Goal: Task Accomplishment & Management: Complete application form

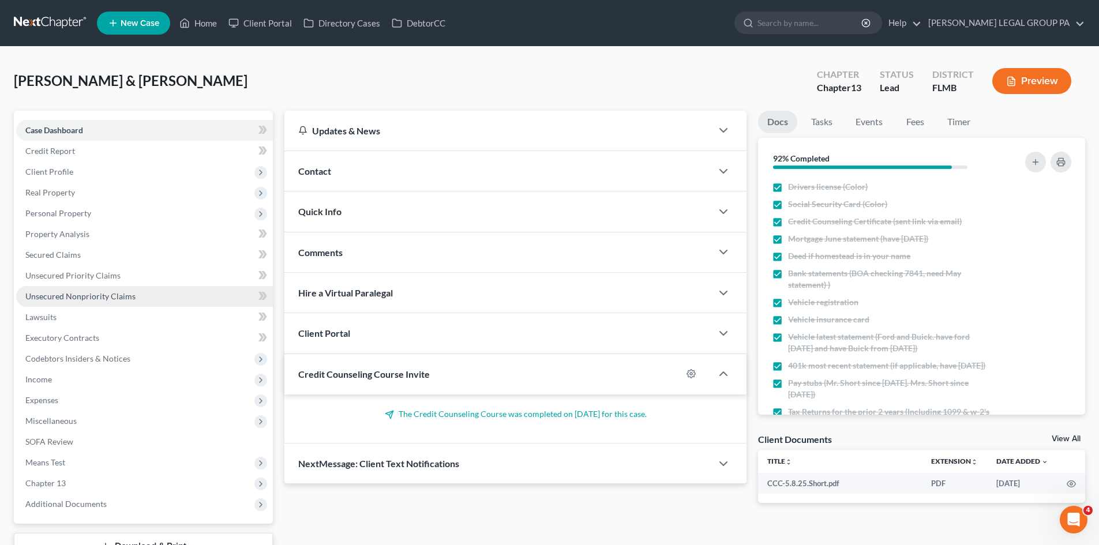
scroll to position [347, 0]
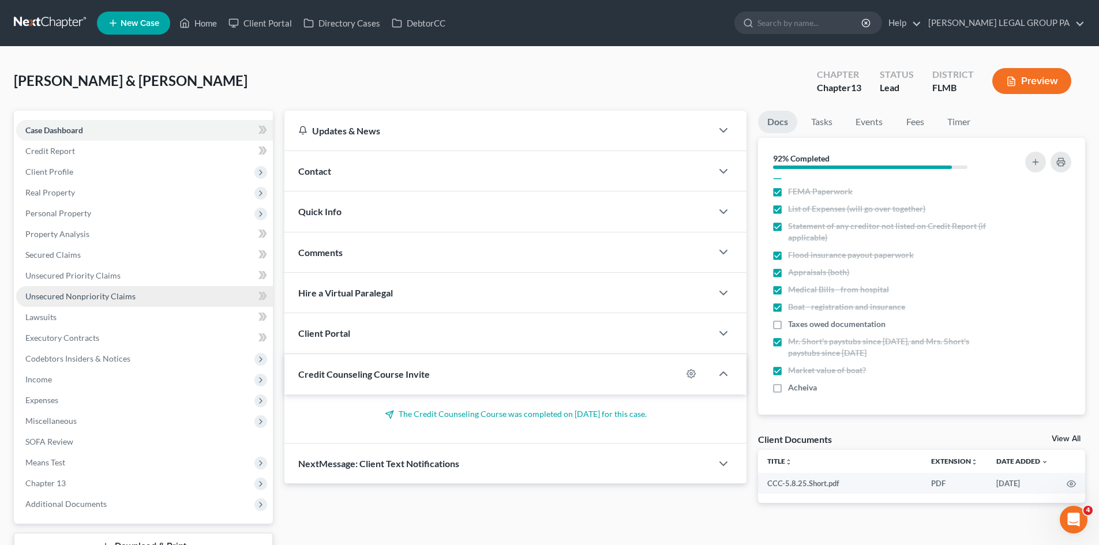
click at [107, 302] on link "Unsecured Nonpriority Claims" at bounding box center [144, 296] width 257 height 21
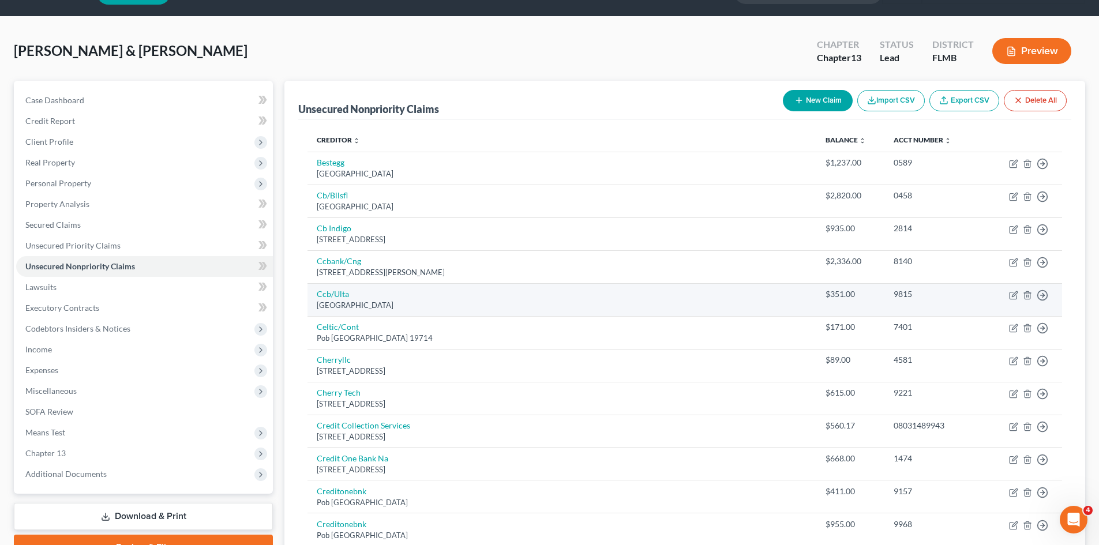
scroll to position [58, 0]
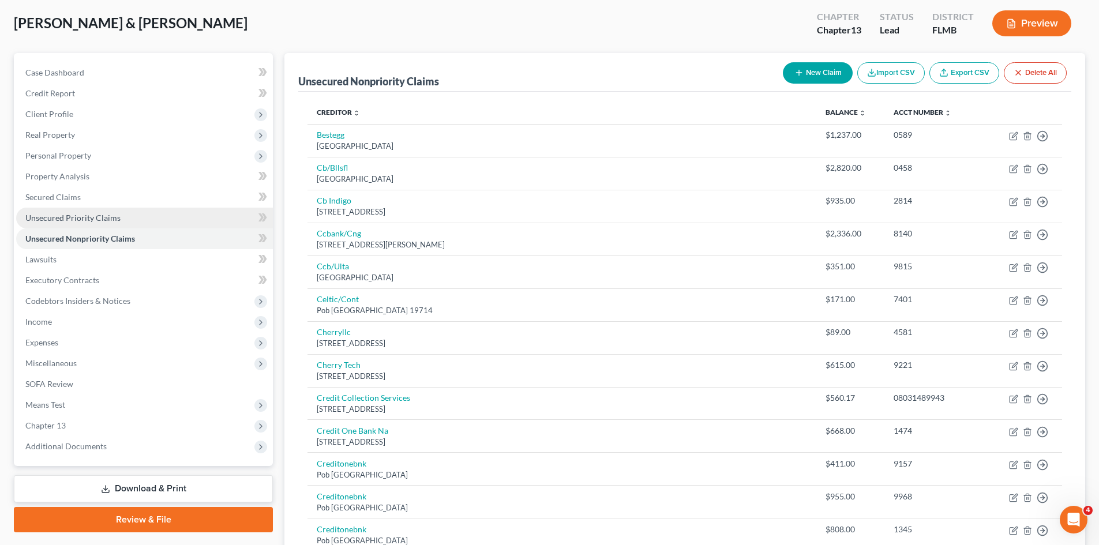
click at [46, 218] on span "Unsecured Priority Claims" at bounding box center [72, 218] width 95 height 10
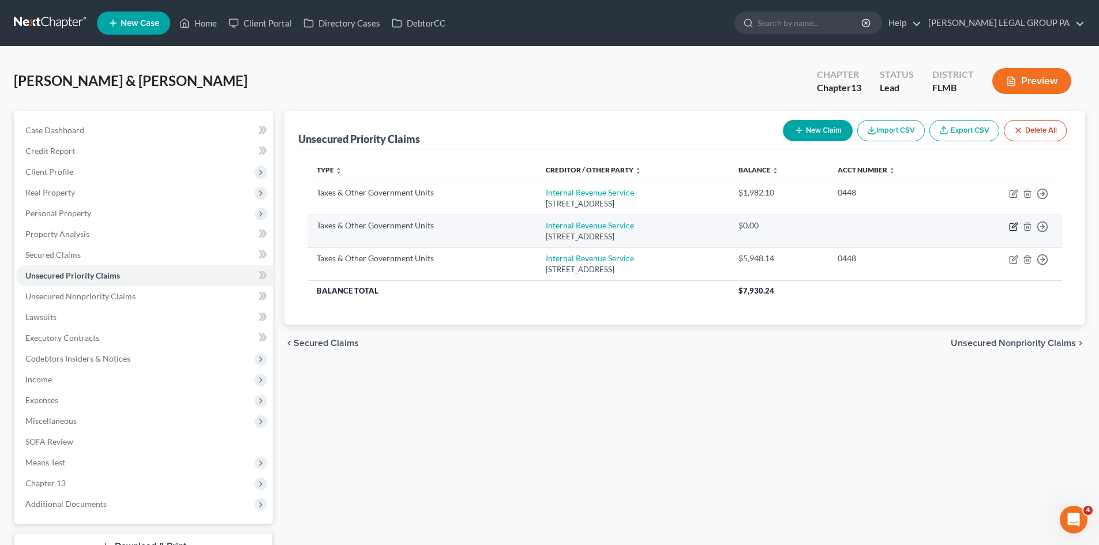
click at [1012, 228] on icon "button" at bounding box center [1014, 225] width 5 height 5
select select "0"
select select "39"
select select "2"
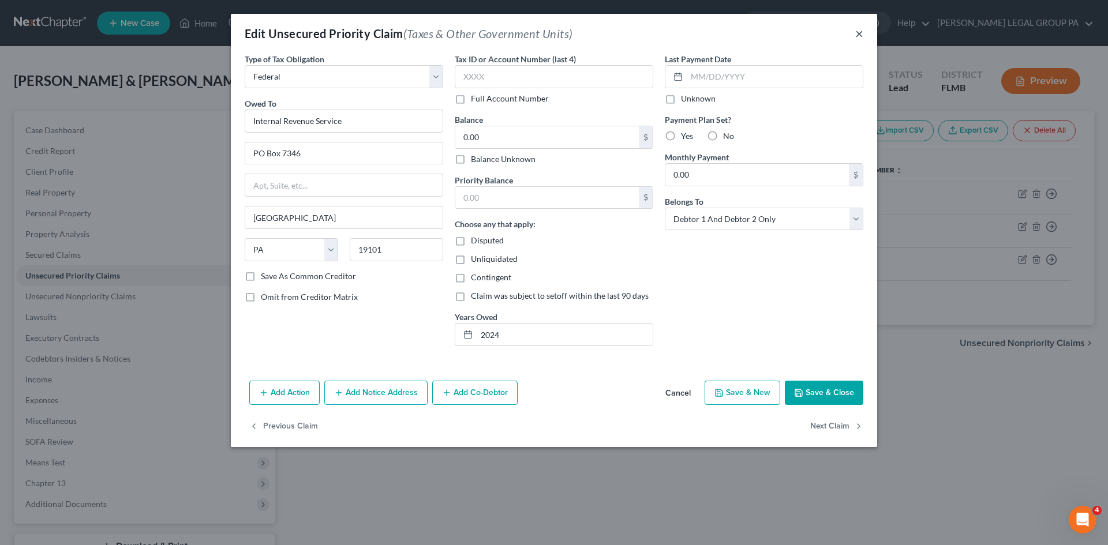
click at [861, 32] on button "×" at bounding box center [859, 34] width 8 height 14
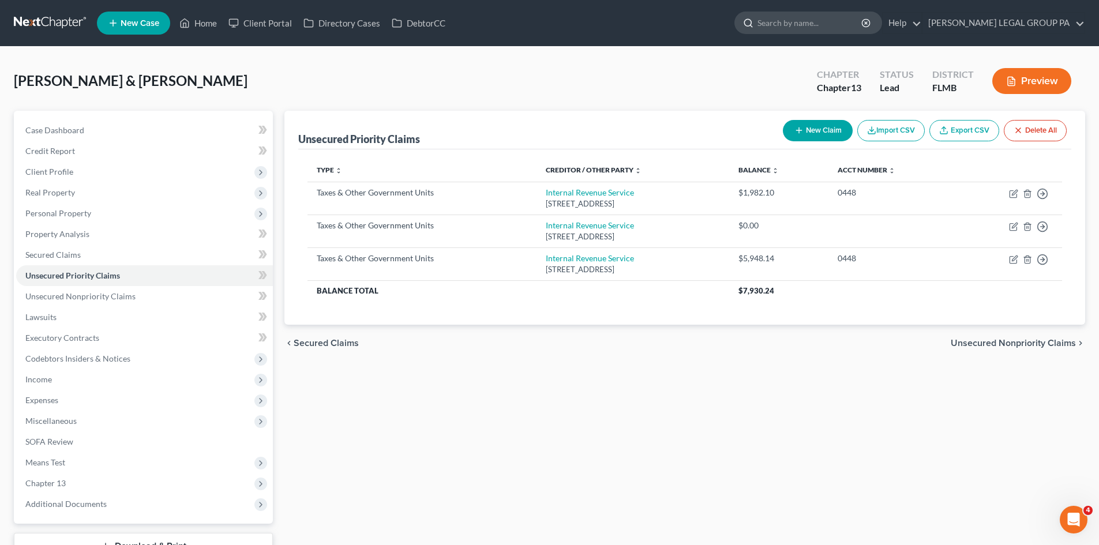
click at [825, 22] on input "search" at bounding box center [811, 22] width 106 height 21
type input "mahland"
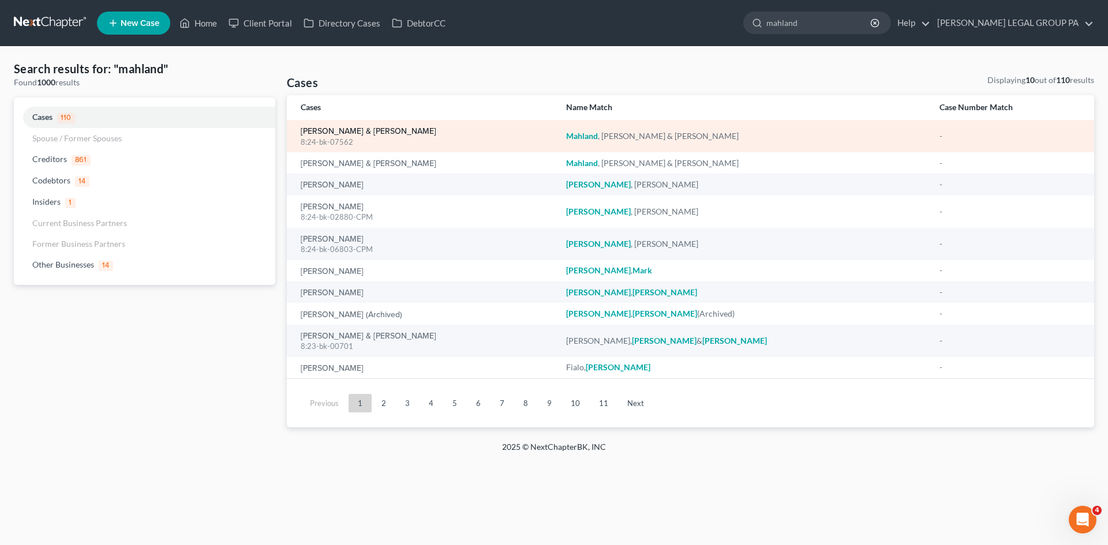
click at [364, 133] on link "[PERSON_NAME] & [PERSON_NAME]" at bounding box center [369, 132] width 136 height 8
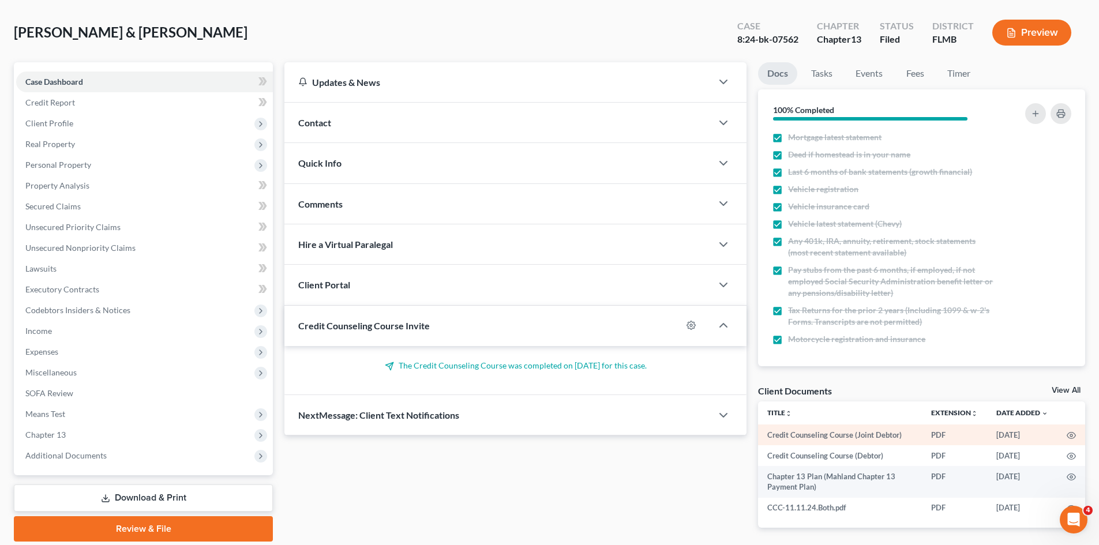
scroll to position [93, 0]
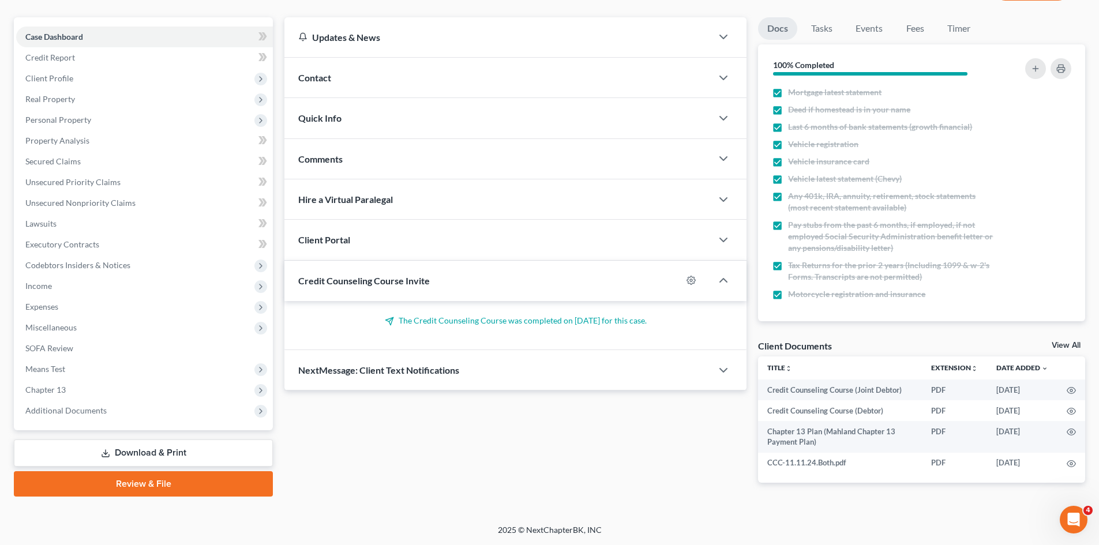
click at [1072, 347] on link "View All" at bounding box center [1066, 346] width 29 height 8
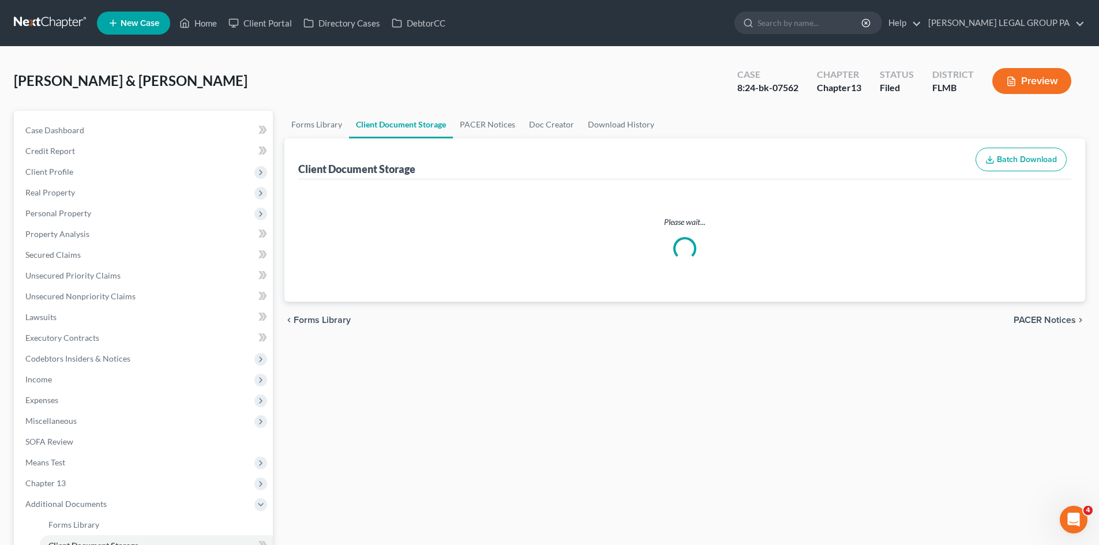
select select "9"
select select "12"
select select "9"
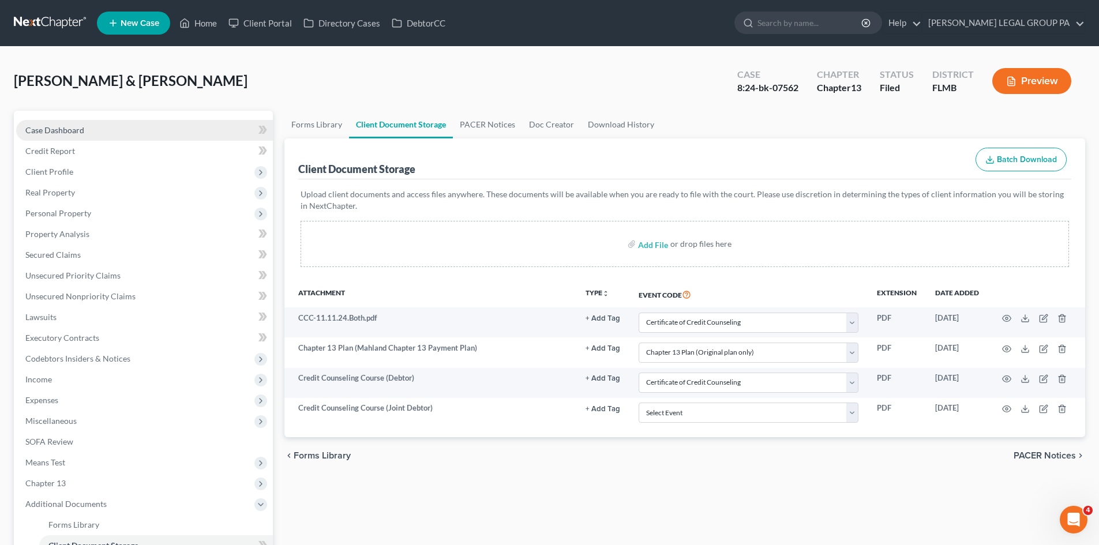
click at [41, 129] on span "Case Dashboard" at bounding box center [54, 130] width 59 height 10
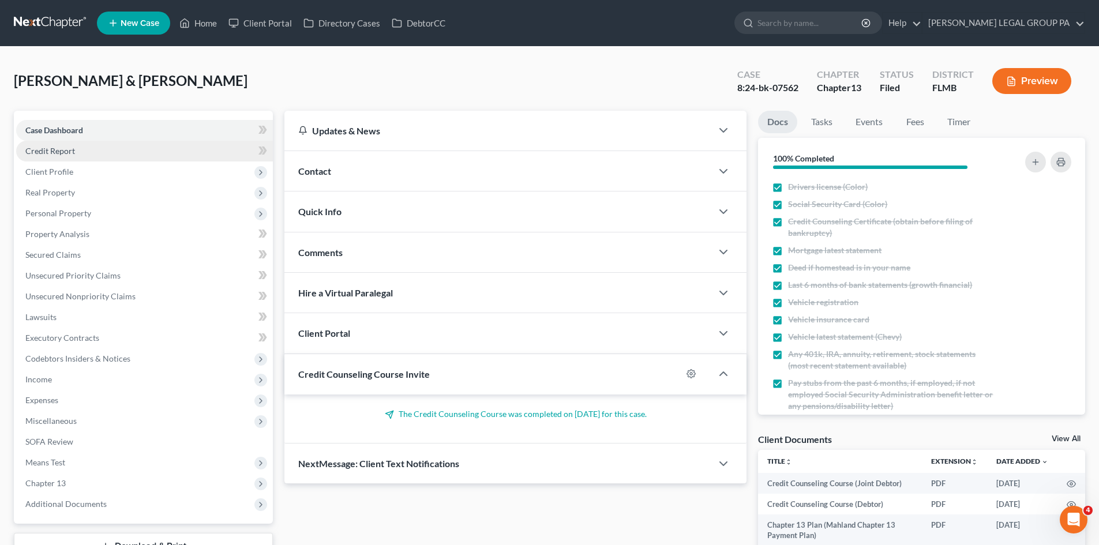
click at [104, 158] on link "Credit Report" at bounding box center [144, 151] width 257 height 21
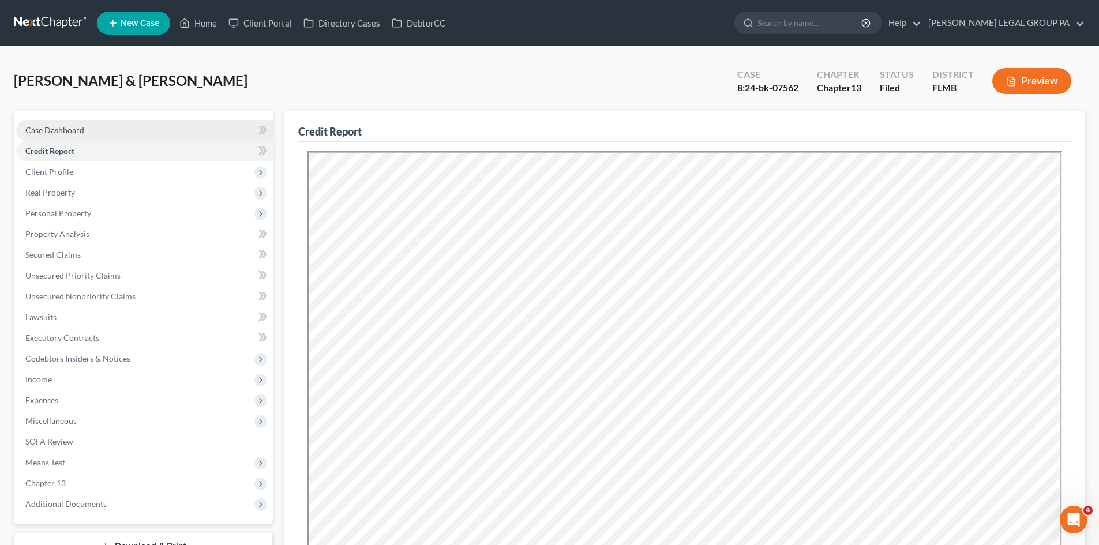
click at [53, 120] on link "Case Dashboard" at bounding box center [144, 130] width 257 height 21
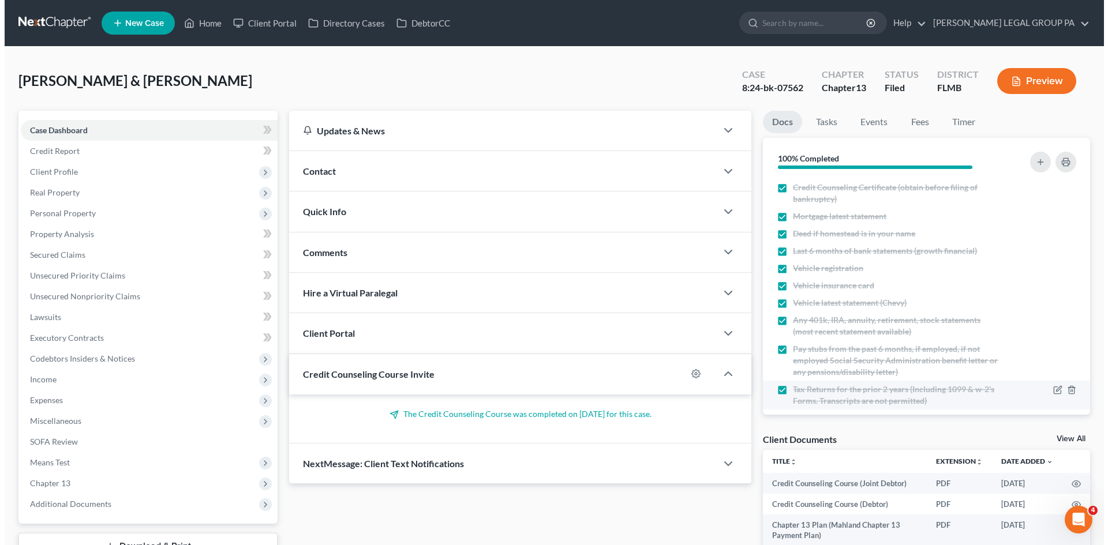
scroll to position [65, 0]
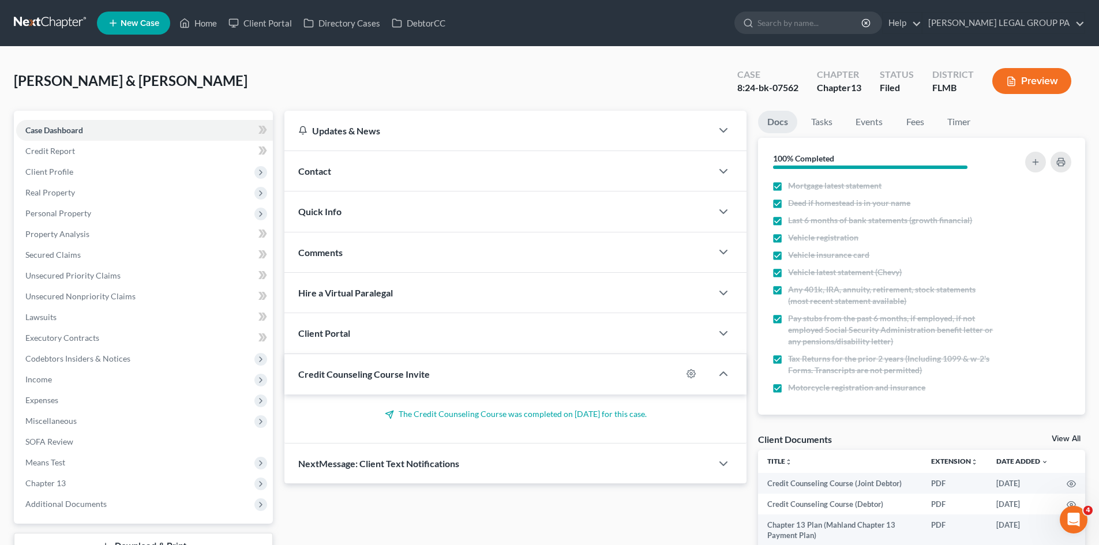
click at [1073, 437] on link "View All" at bounding box center [1066, 439] width 29 height 8
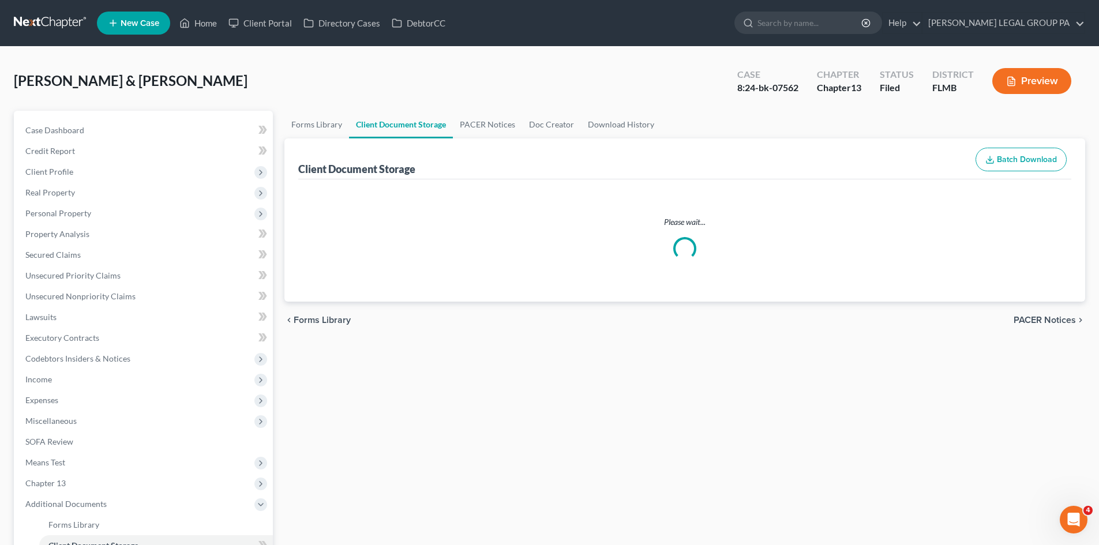
select select "9"
select select "12"
select select "9"
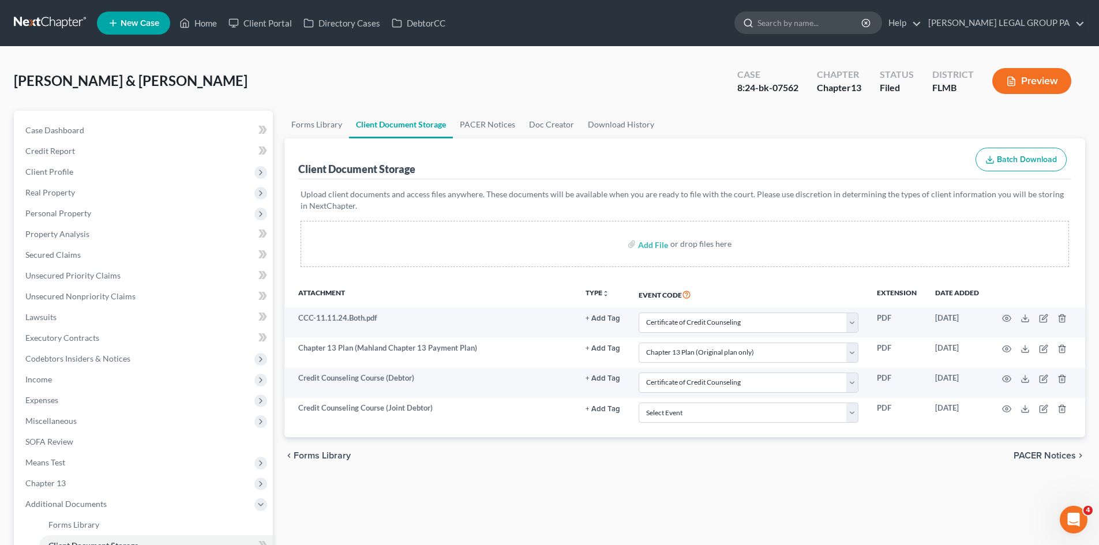
click at [825, 20] on input "search" at bounding box center [811, 22] width 106 height 21
type input "mahland"
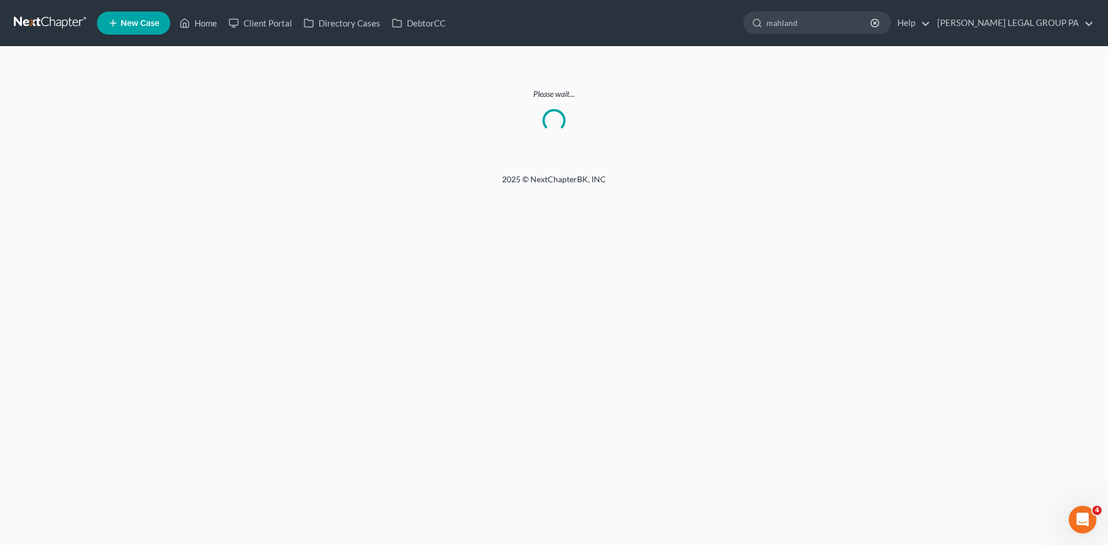
click at [63, 20] on link at bounding box center [51, 23] width 74 height 21
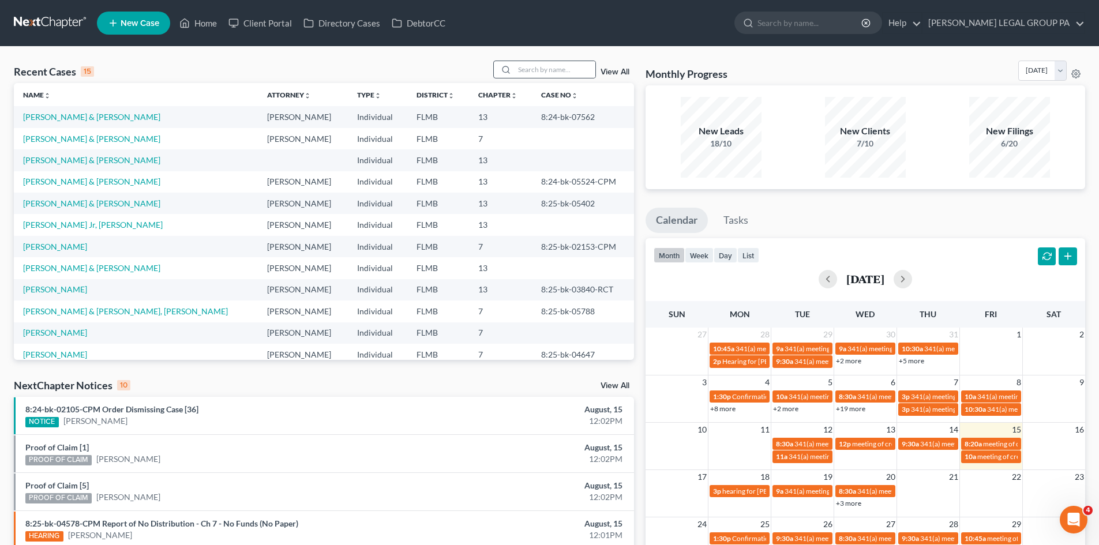
click at [514, 70] on div at bounding box center [504, 69] width 21 height 17
click at [525, 73] on input "search" at bounding box center [555, 69] width 81 height 17
type input "mahland"
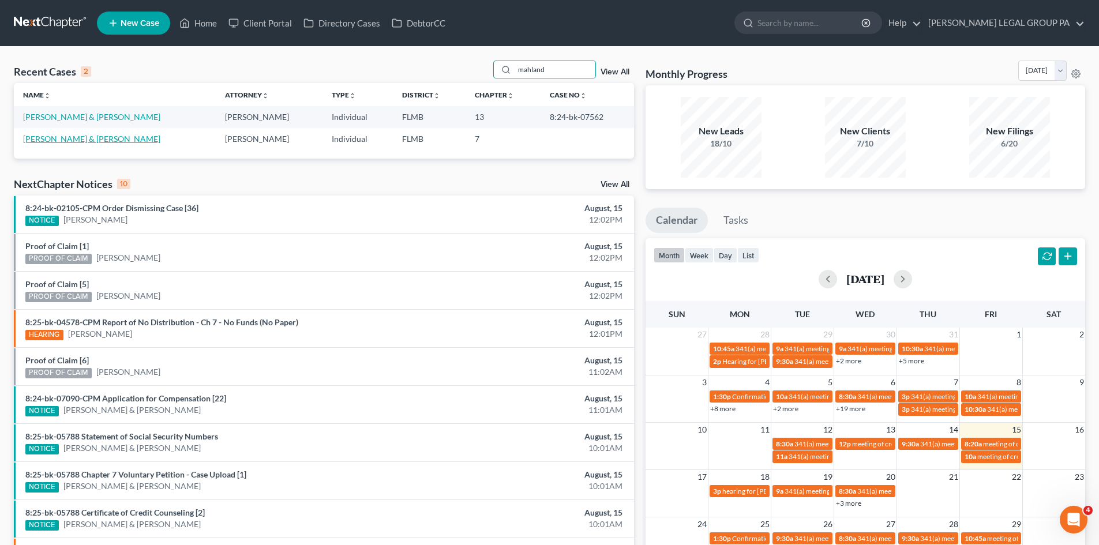
click at [80, 138] on link "[PERSON_NAME] & [PERSON_NAME]" at bounding box center [91, 139] width 137 height 10
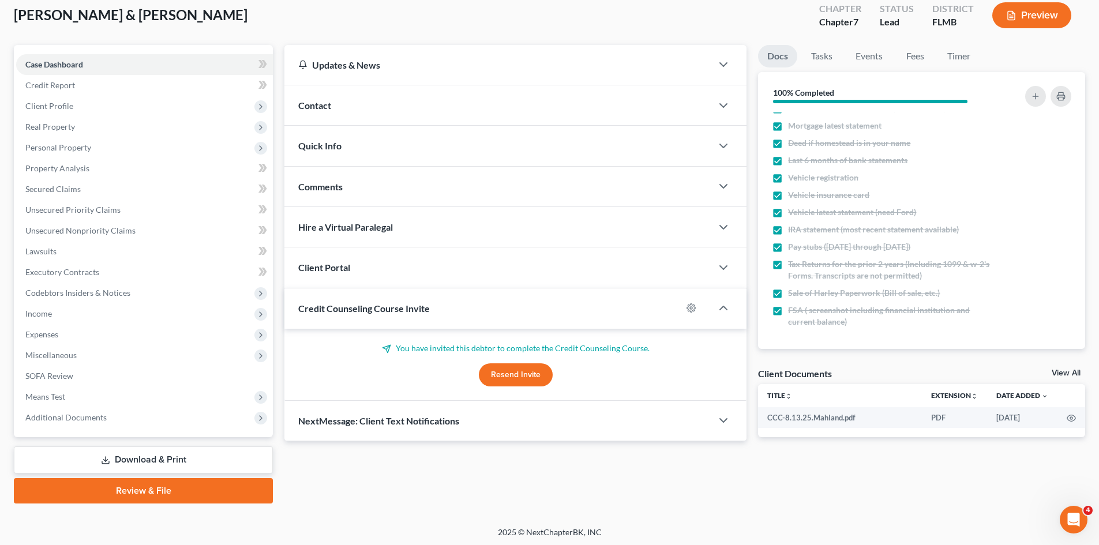
scroll to position [68, 0]
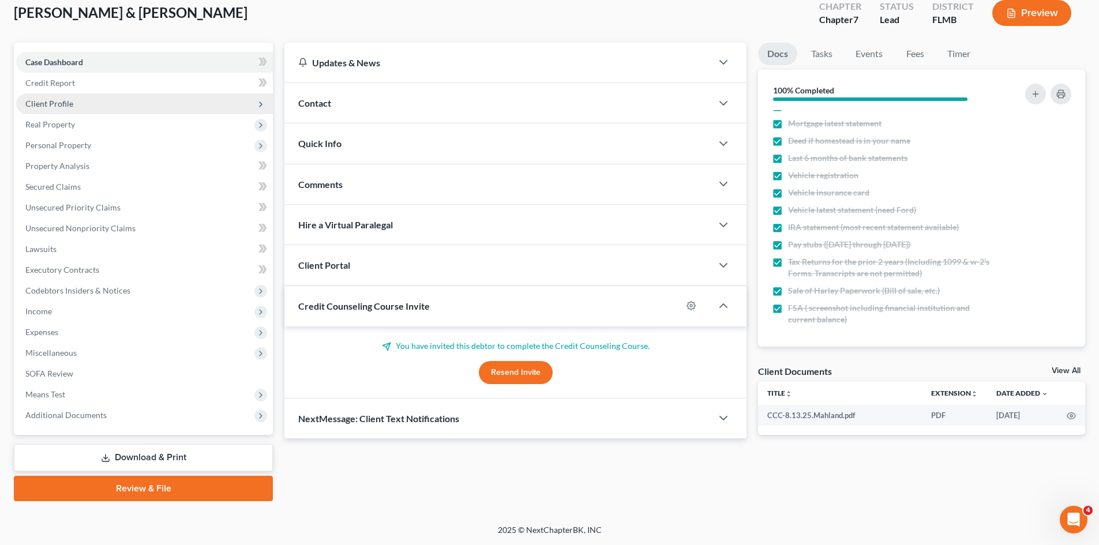
click at [32, 104] on span "Client Profile" at bounding box center [49, 104] width 48 height 10
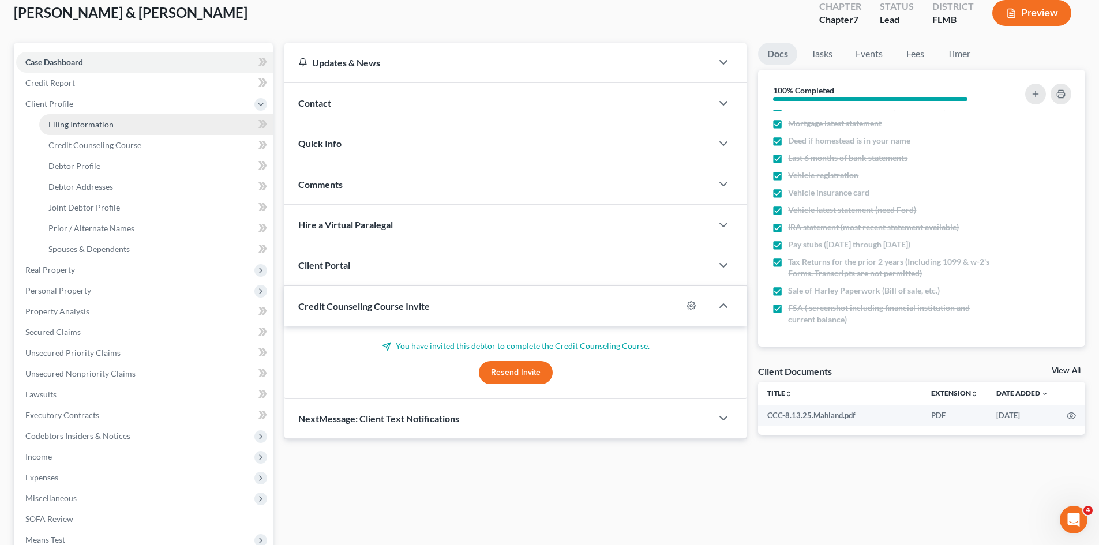
click at [78, 121] on span "Filing Information" at bounding box center [80, 124] width 65 height 10
select select "2"
select select "1"
select select "0"
select select "9"
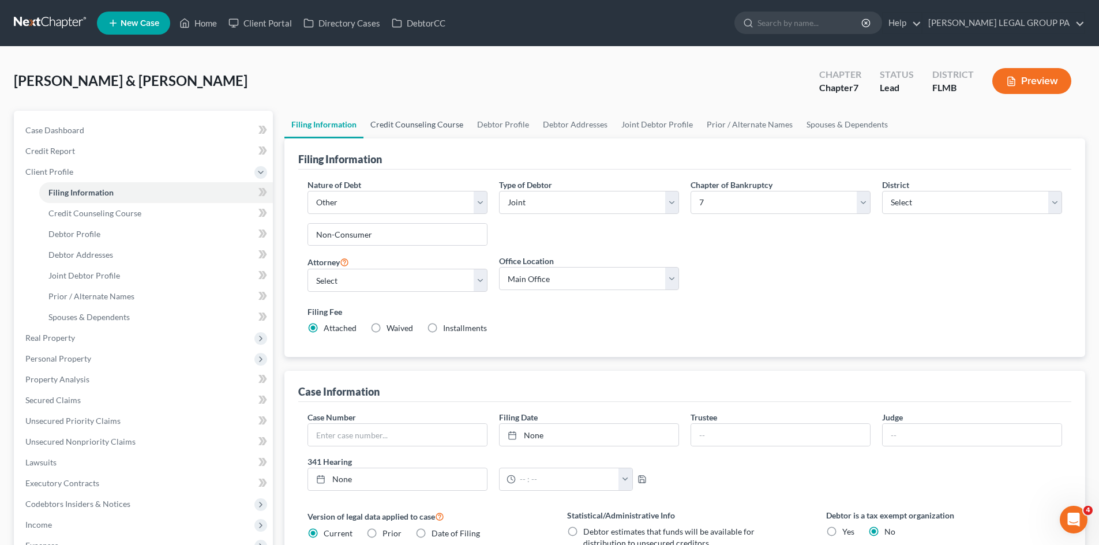
click at [417, 125] on link "Credit Counseling Course" at bounding box center [417, 125] width 107 height 28
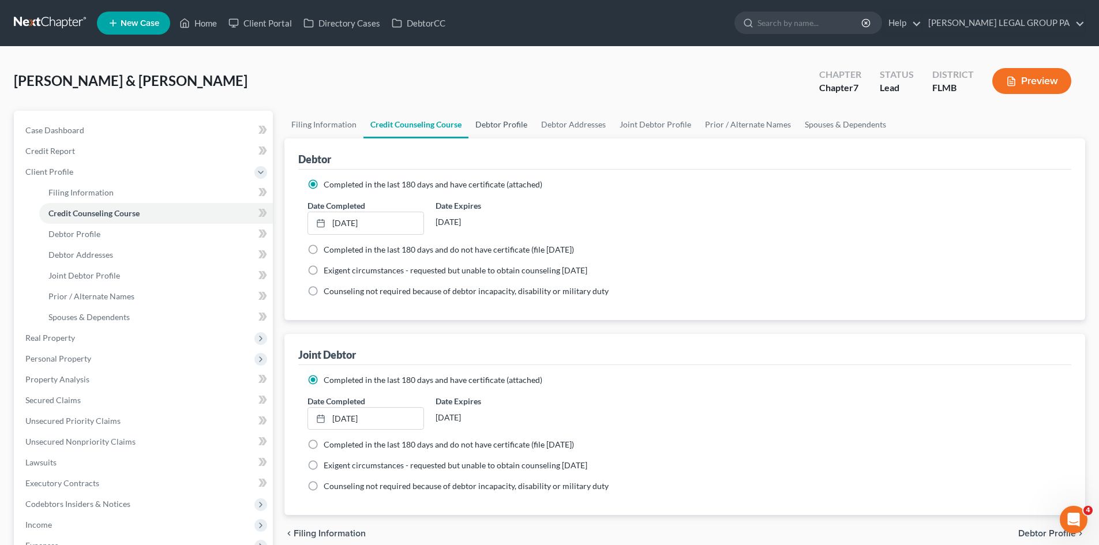
click at [529, 124] on link "Debtor Profile" at bounding box center [502, 125] width 66 height 28
select select "1"
select select "3"
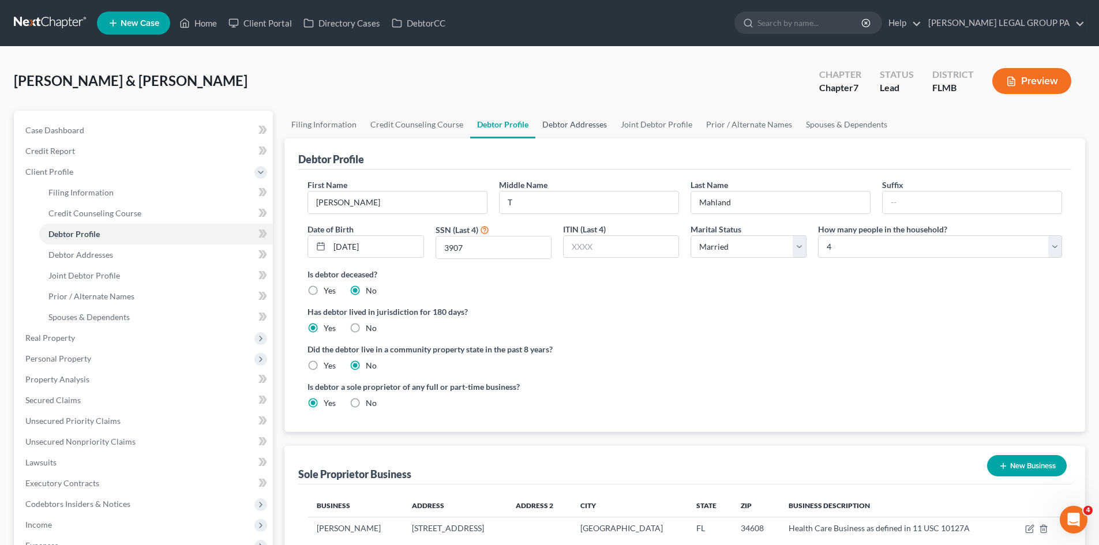
click at [568, 128] on link "Debtor Addresses" at bounding box center [574, 125] width 78 height 28
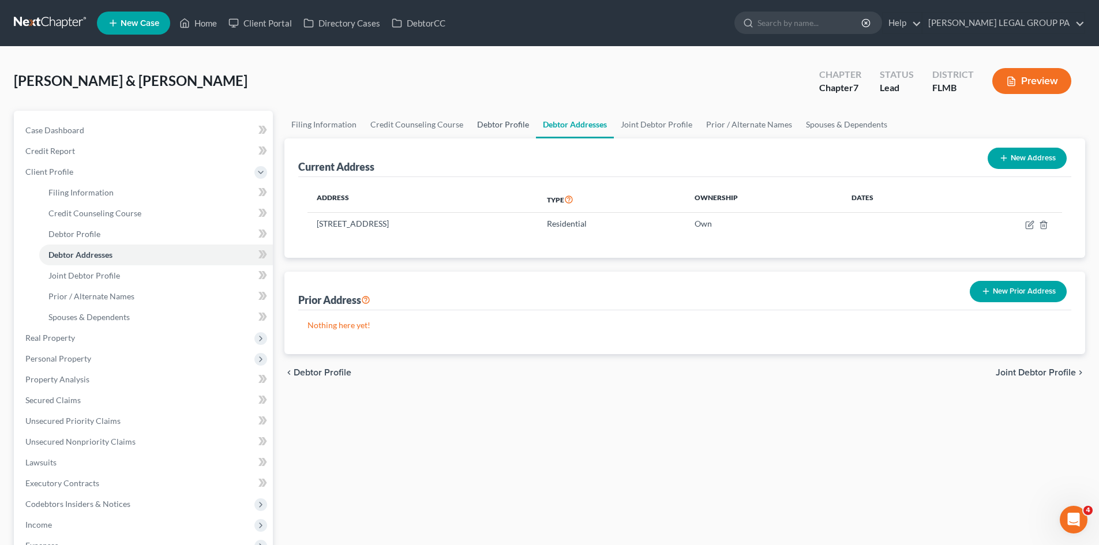
click at [508, 125] on link "Debtor Profile" at bounding box center [503, 125] width 66 height 28
select select "1"
select select "3"
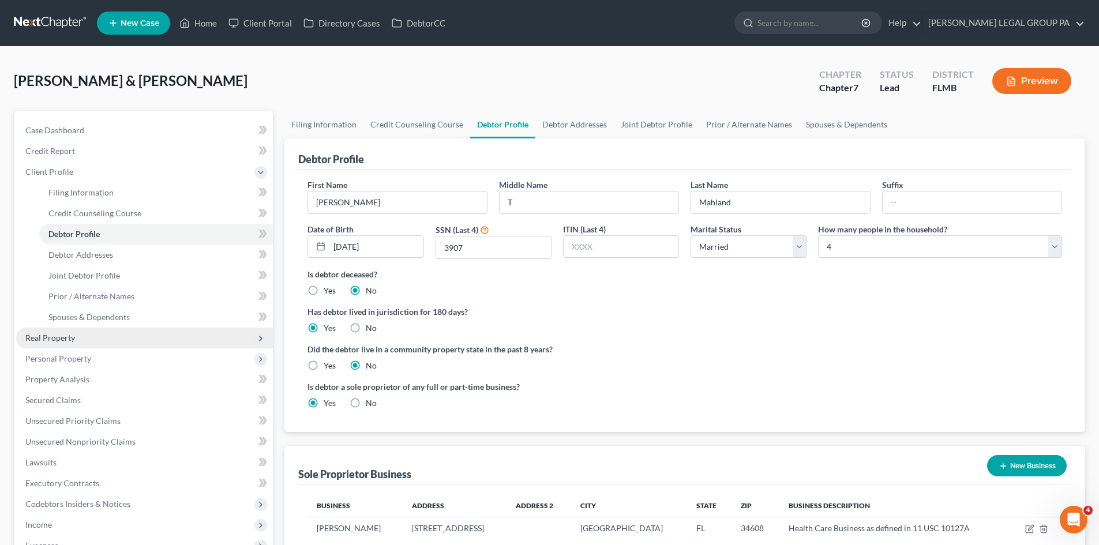
click at [54, 334] on span "Real Property" at bounding box center [50, 338] width 50 height 10
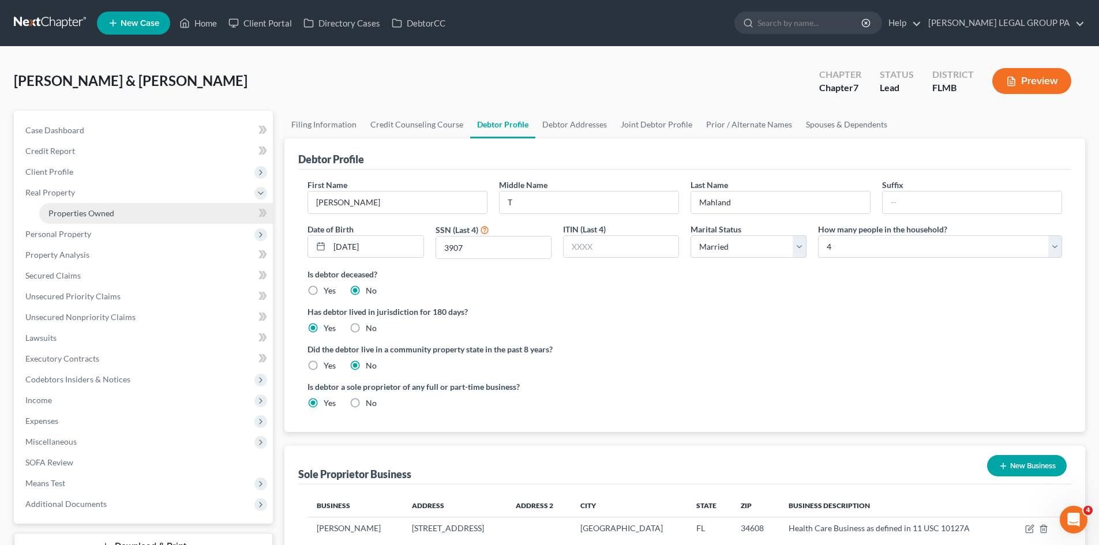
click at [96, 215] on span "Properties Owned" at bounding box center [81, 213] width 66 height 10
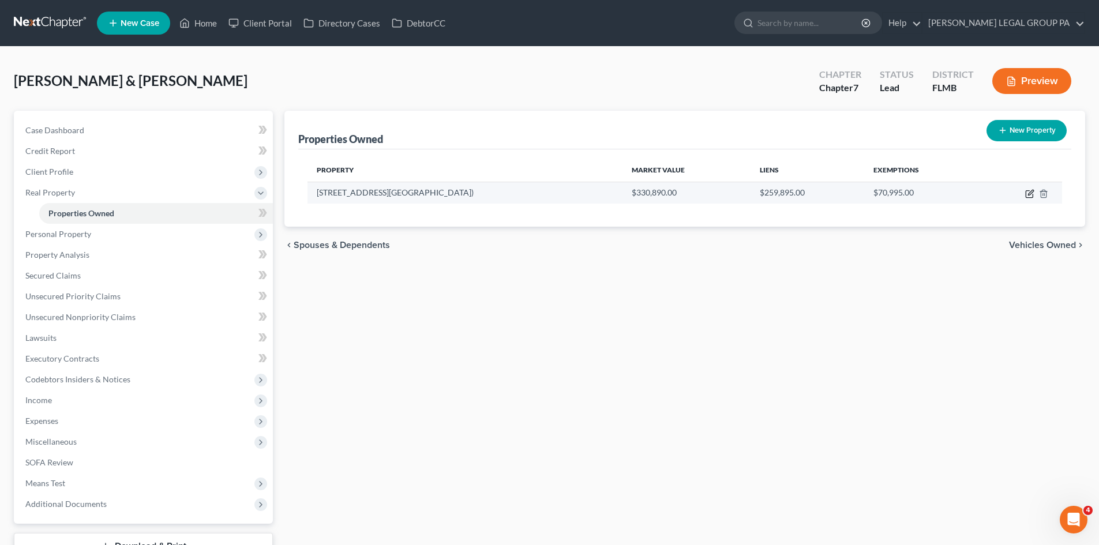
click at [1029, 197] on icon "button" at bounding box center [1029, 193] width 9 height 9
select select "9"
select select "2"
select select "0"
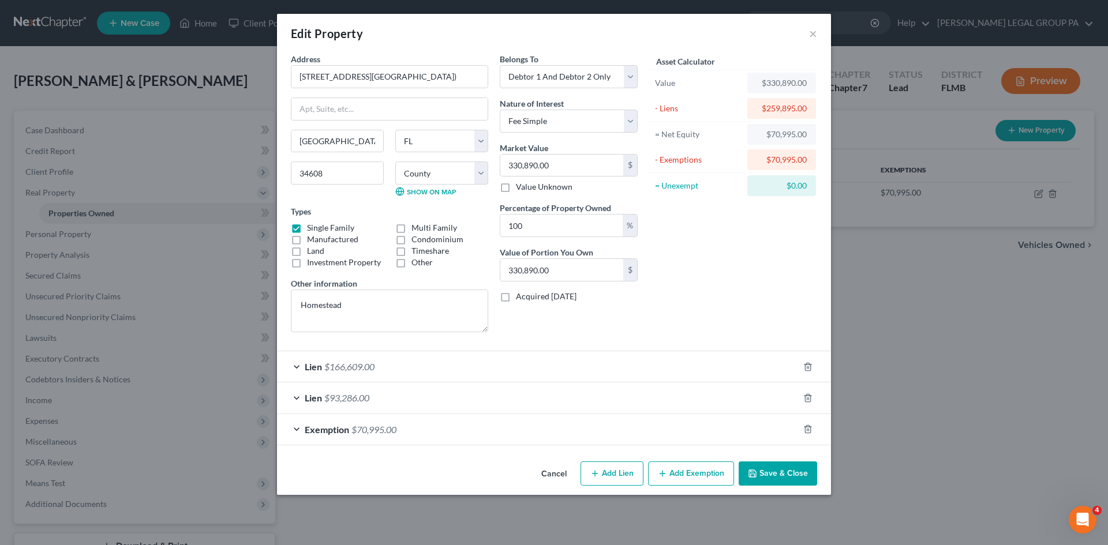
click at [421, 430] on div "Exemption $70,995.00" at bounding box center [538, 429] width 522 height 31
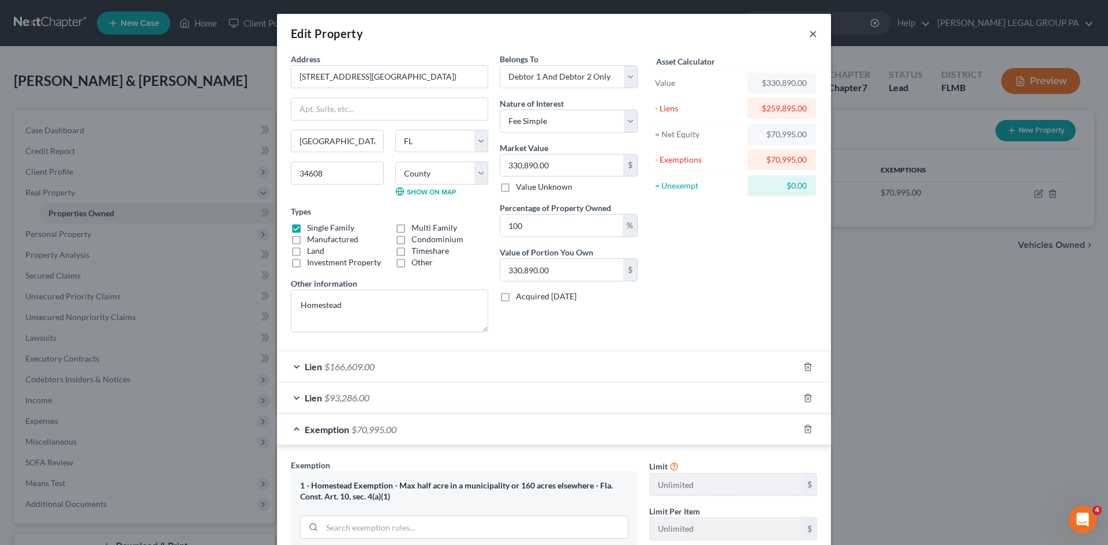
click at [809, 35] on button "×" at bounding box center [813, 34] width 8 height 14
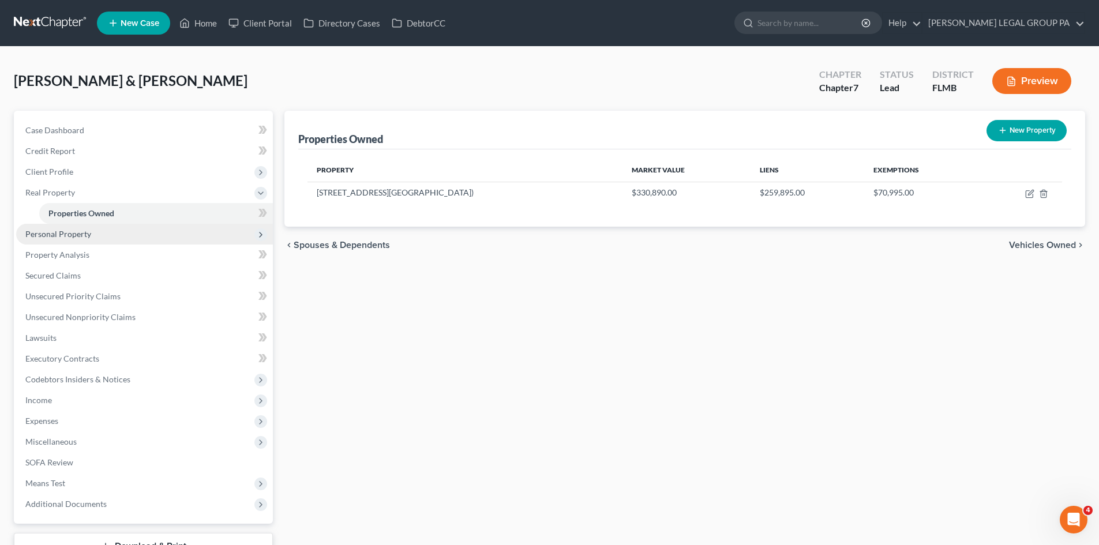
click at [100, 230] on span "Personal Property" at bounding box center [144, 234] width 257 height 21
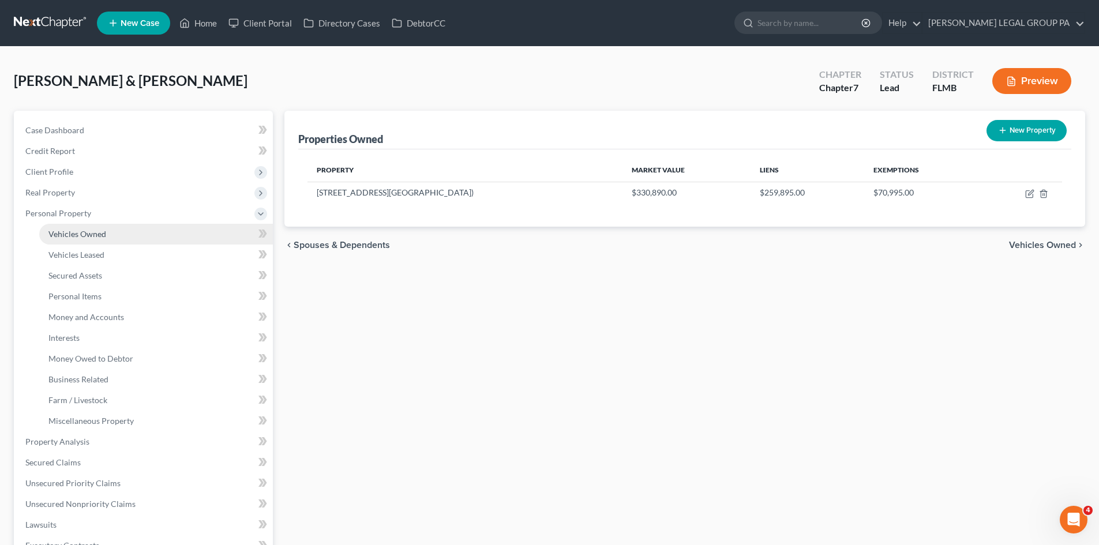
click at [99, 228] on link "Vehicles Owned" at bounding box center [156, 234] width 234 height 21
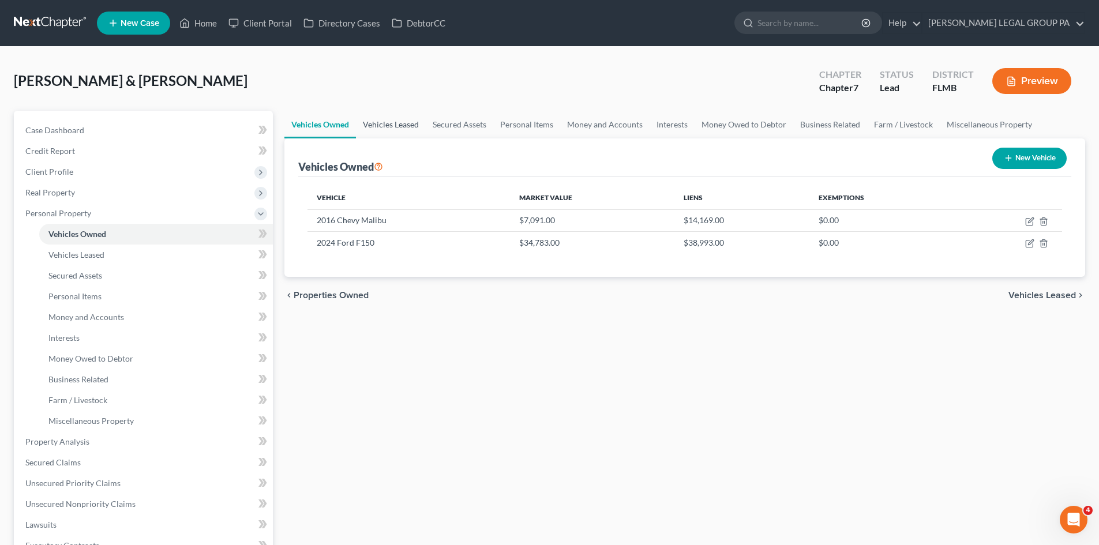
click at [374, 124] on link "Vehicles Leased" at bounding box center [391, 125] width 70 height 28
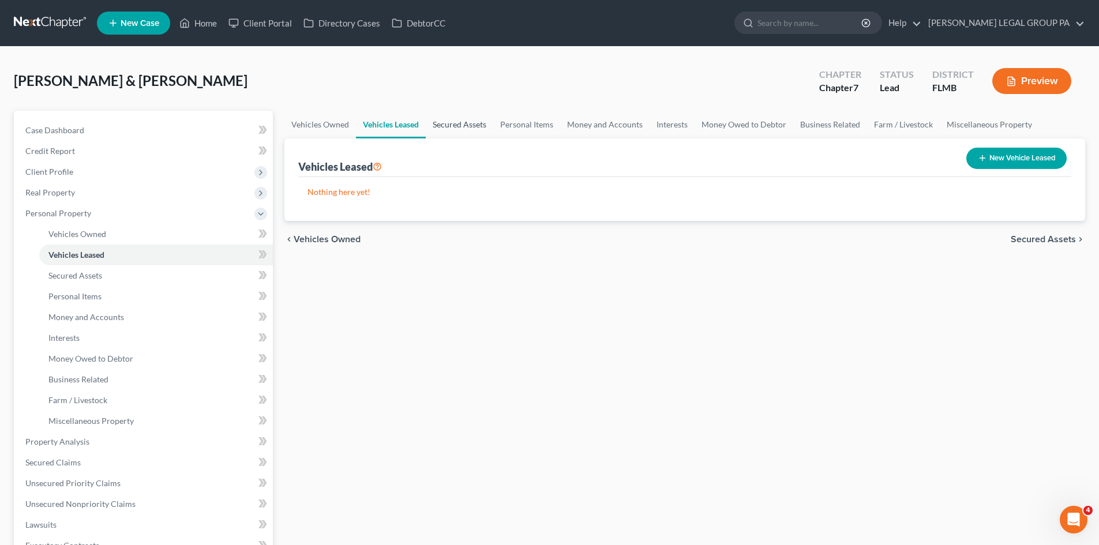
click at [448, 118] on link "Secured Assets" at bounding box center [460, 125] width 68 height 28
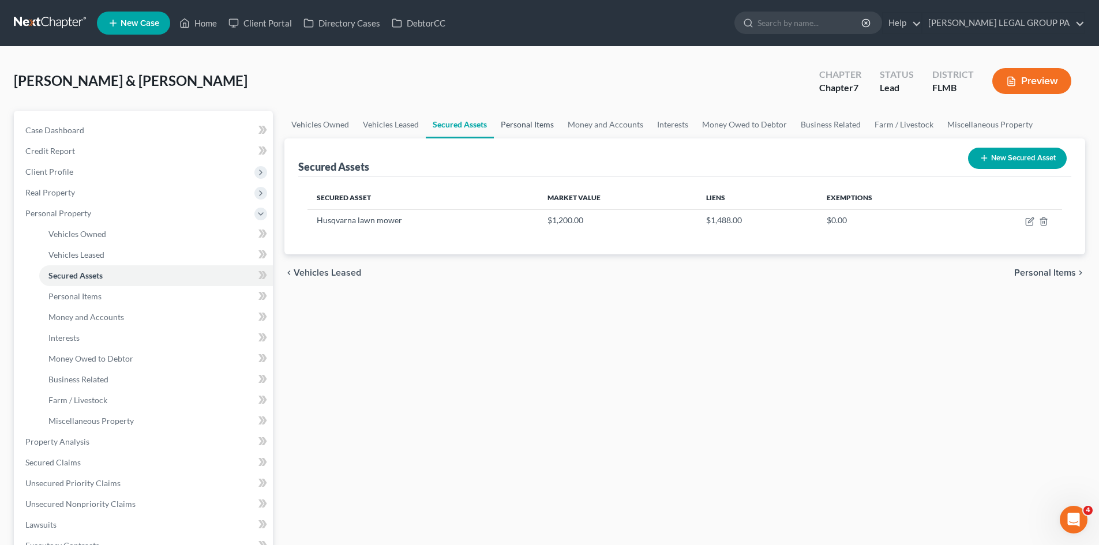
click at [530, 119] on link "Personal Items" at bounding box center [527, 125] width 67 height 28
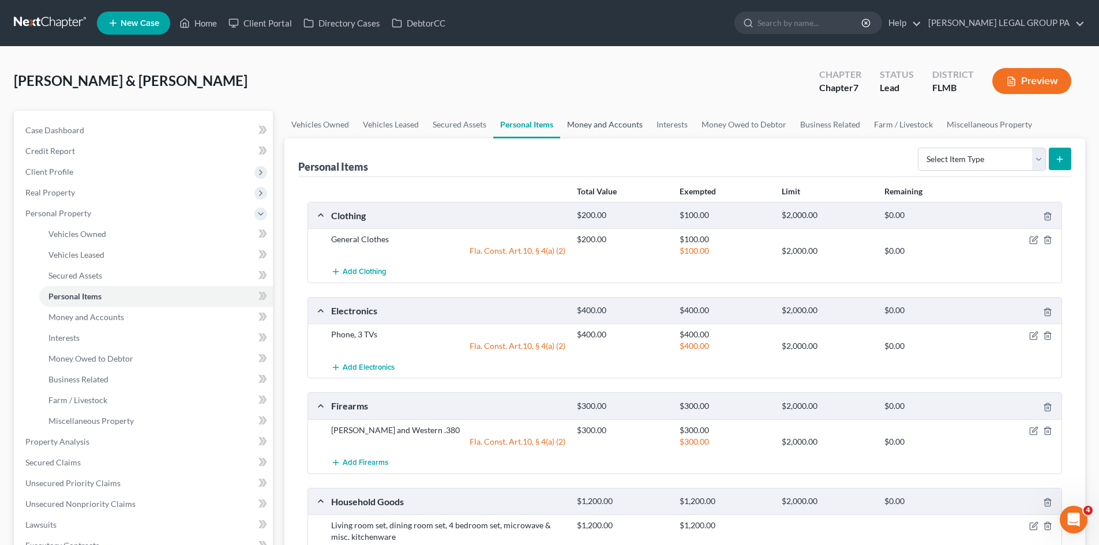
click at [606, 130] on link "Money and Accounts" at bounding box center [604, 125] width 89 height 28
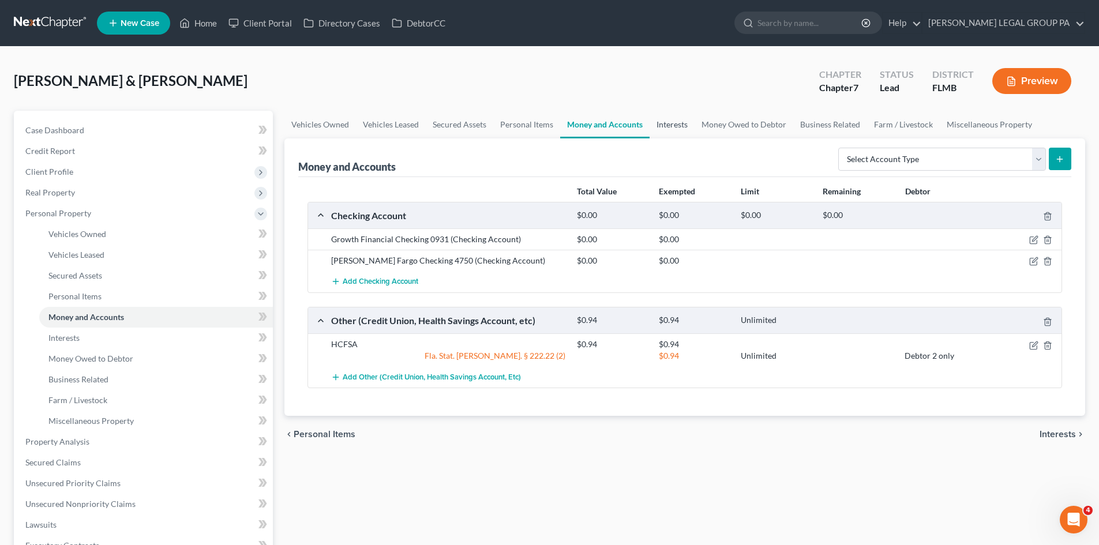
click at [678, 122] on link "Interests" at bounding box center [672, 125] width 45 height 28
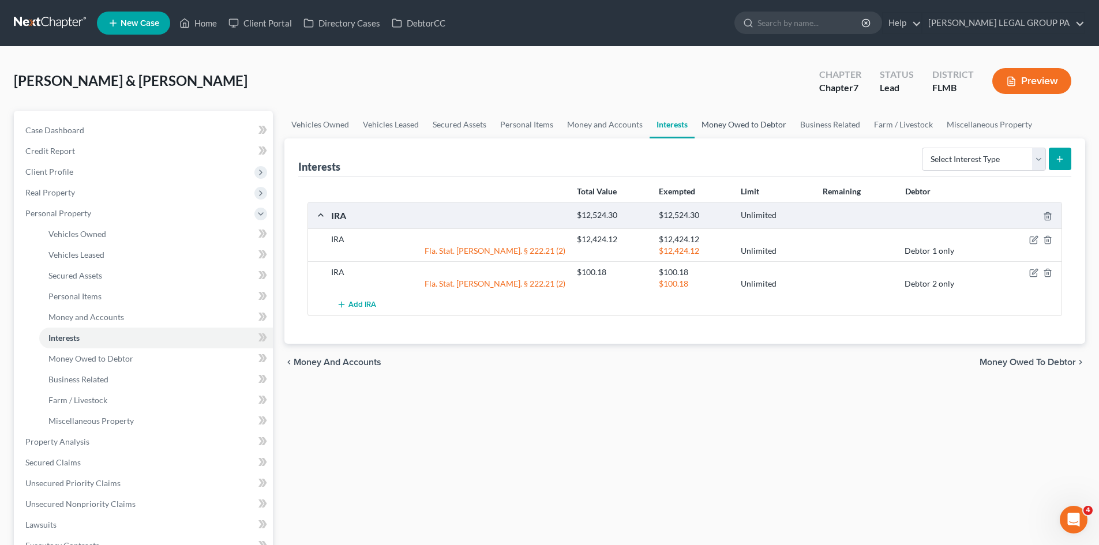
click at [746, 125] on link "Money Owed to Debtor" at bounding box center [744, 125] width 99 height 28
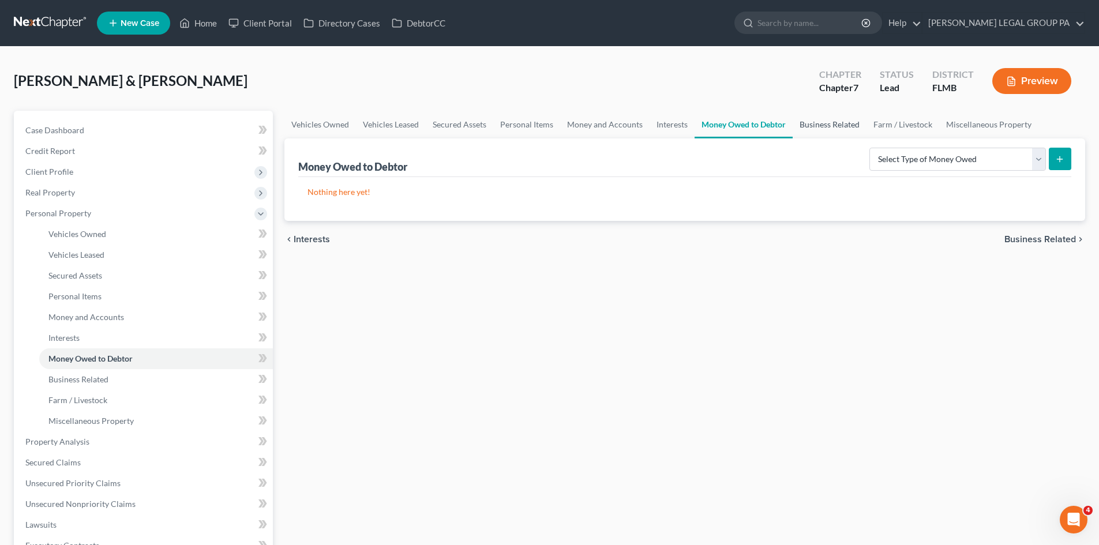
click at [826, 122] on link "Business Related" at bounding box center [830, 125] width 74 height 28
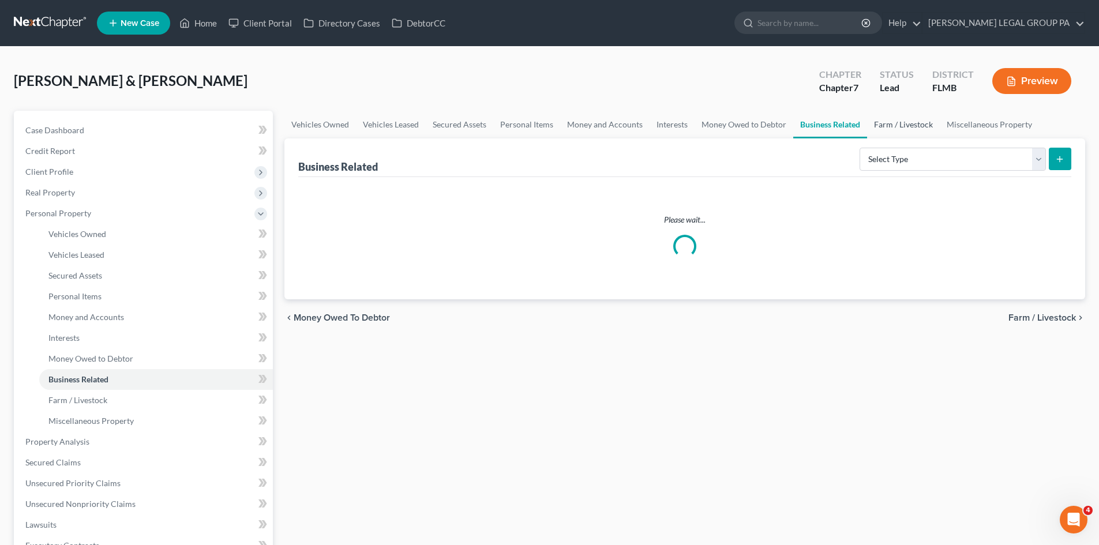
click at [903, 122] on link "Farm / Livestock" at bounding box center [903, 125] width 73 height 28
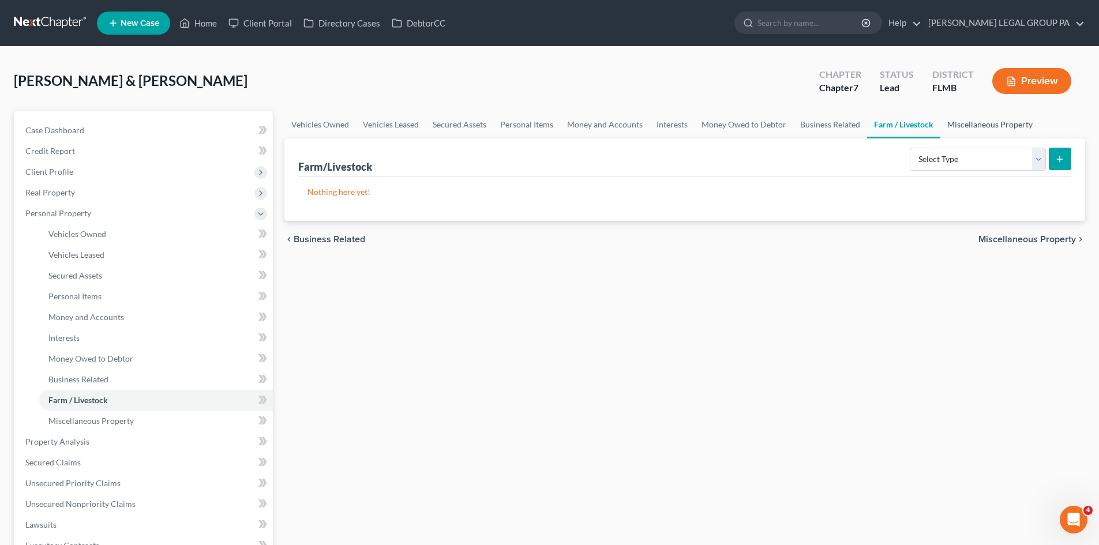
click at [990, 123] on link "Miscellaneous Property" at bounding box center [990, 125] width 99 height 28
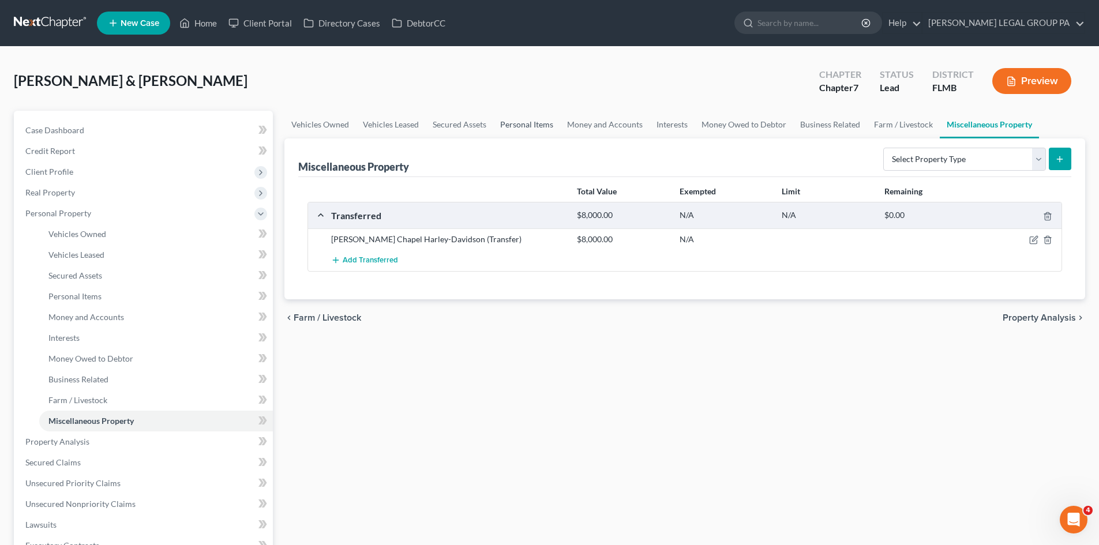
click at [526, 121] on link "Personal Items" at bounding box center [526, 125] width 67 height 28
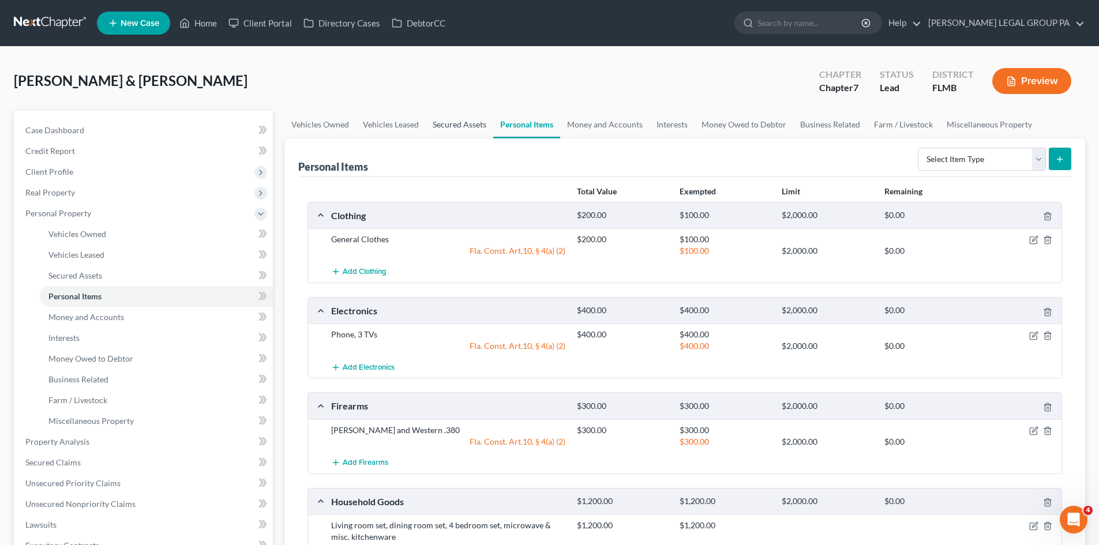
click at [441, 125] on link "Secured Assets" at bounding box center [460, 125] width 68 height 28
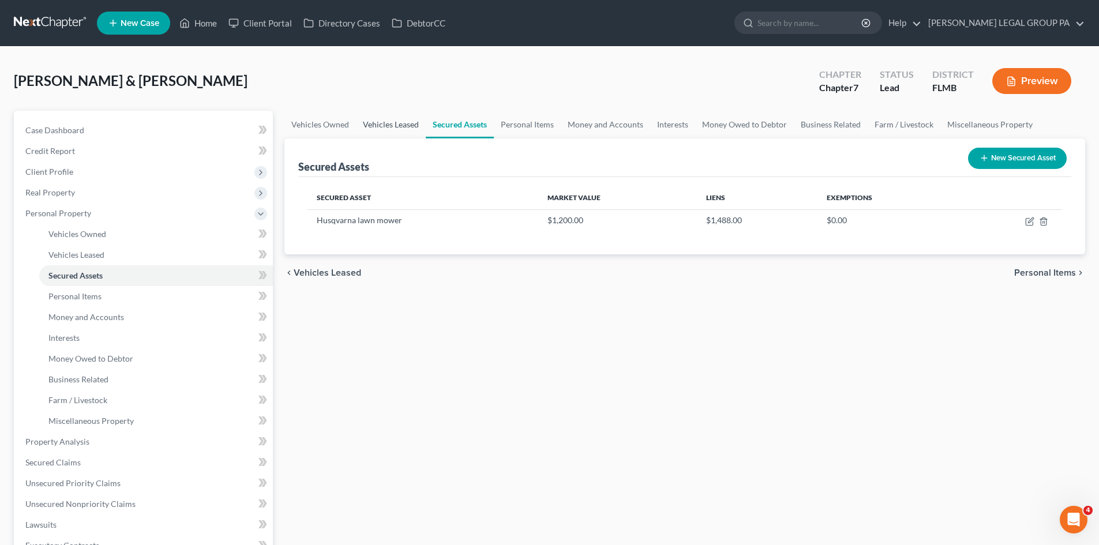
click at [383, 122] on link "Vehicles Leased" at bounding box center [391, 125] width 70 height 28
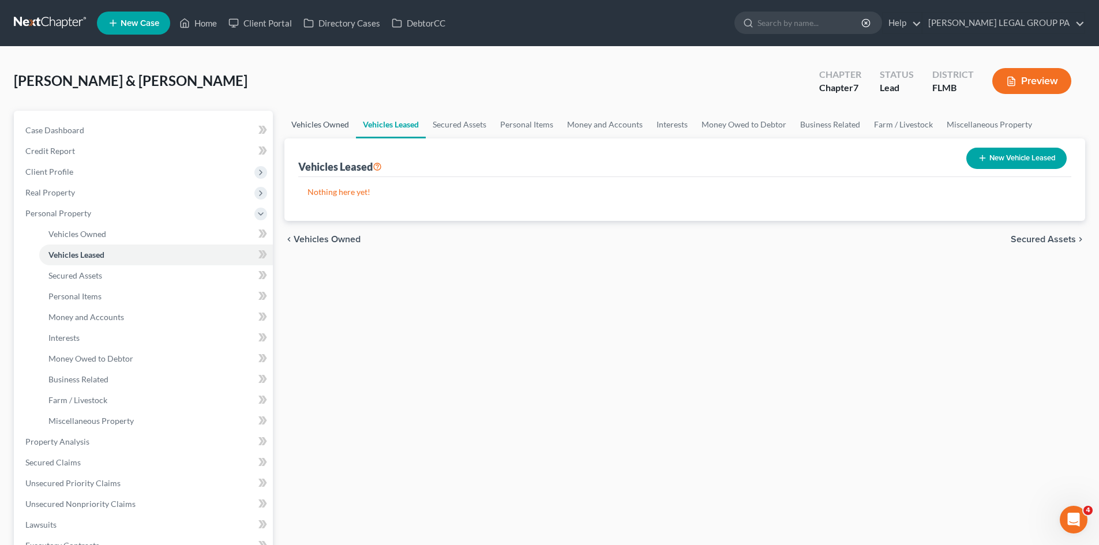
click at [320, 119] on link "Vehicles Owned" at bounding box center [320, 125] width 72 height 28
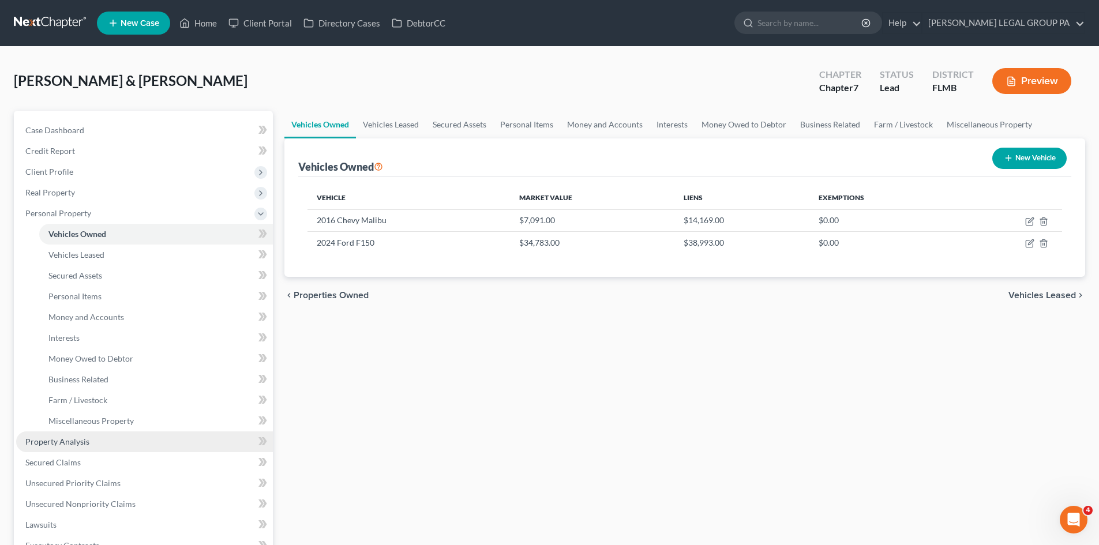
click at [83, 442] on span "Property Analysis" at bounding box center [57, 442] width 64 height 10
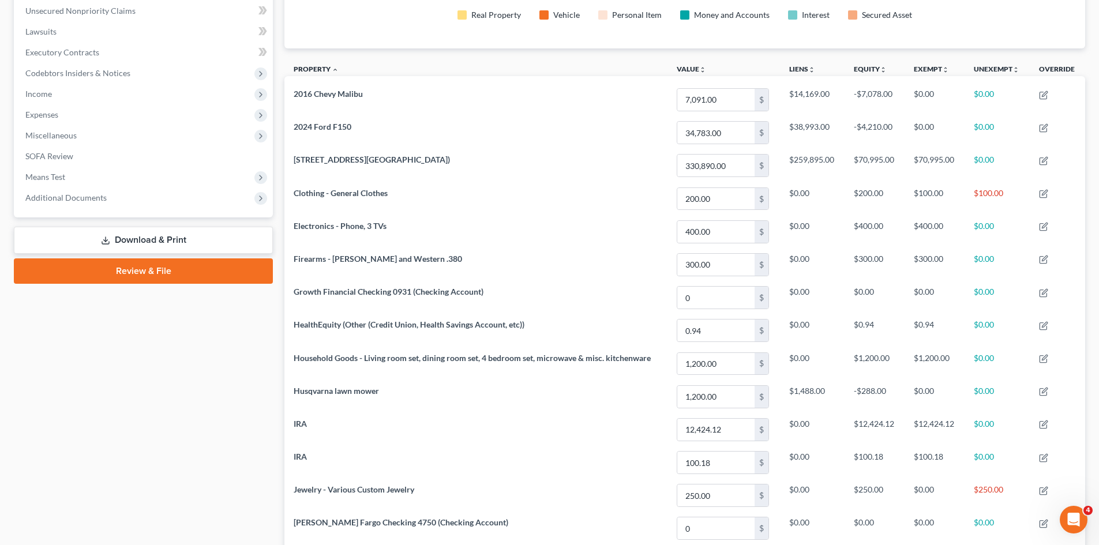
scroll to position [58, 0]
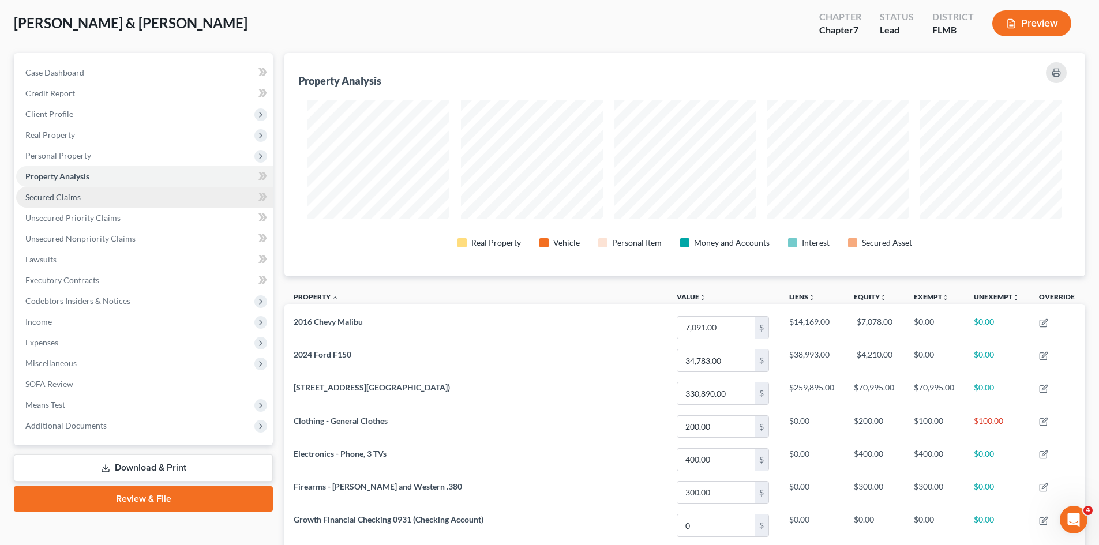
click at [128, 189] on link "Secured Claims" at bounding box center [144, 197] width 257 height 21
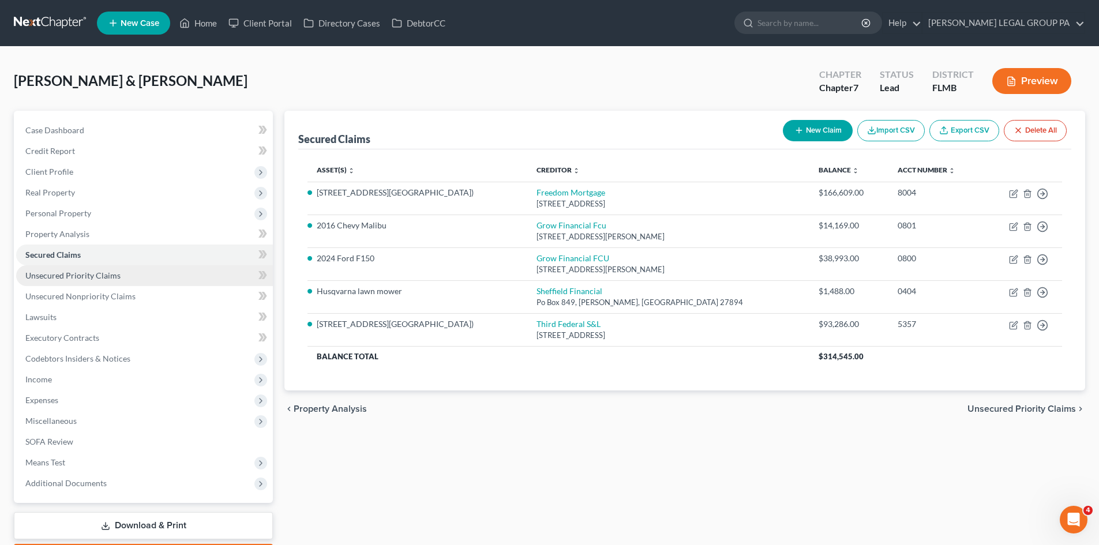
click at [122, 281] on link "Unsecured Priority Claims" at bounding box center [144, 275] width 257 height 21
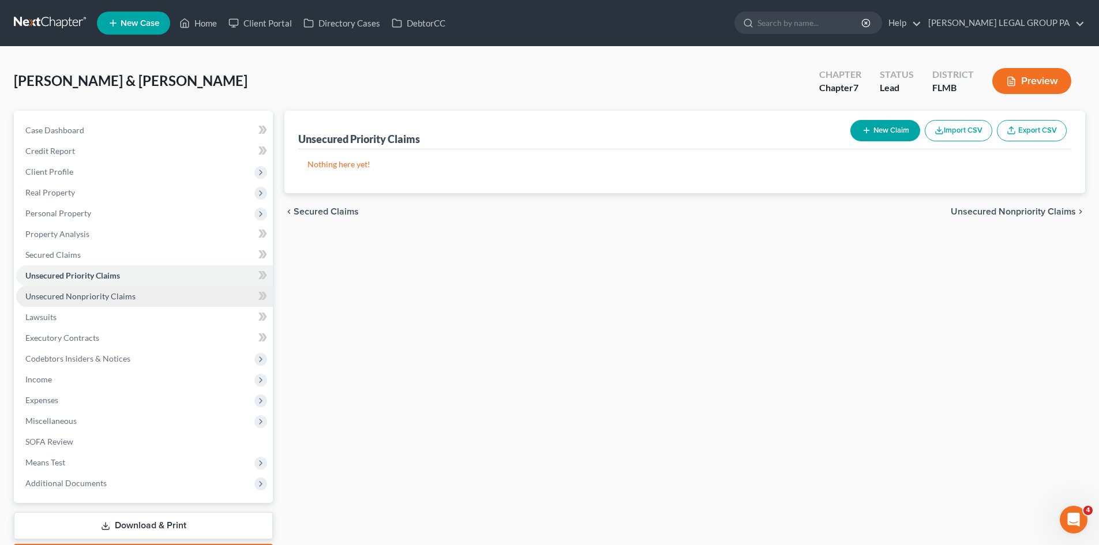
click at [128, 298] on span "Unsecured Nonpriority Claims" at bounding box center [80, 296] width 110 height 10
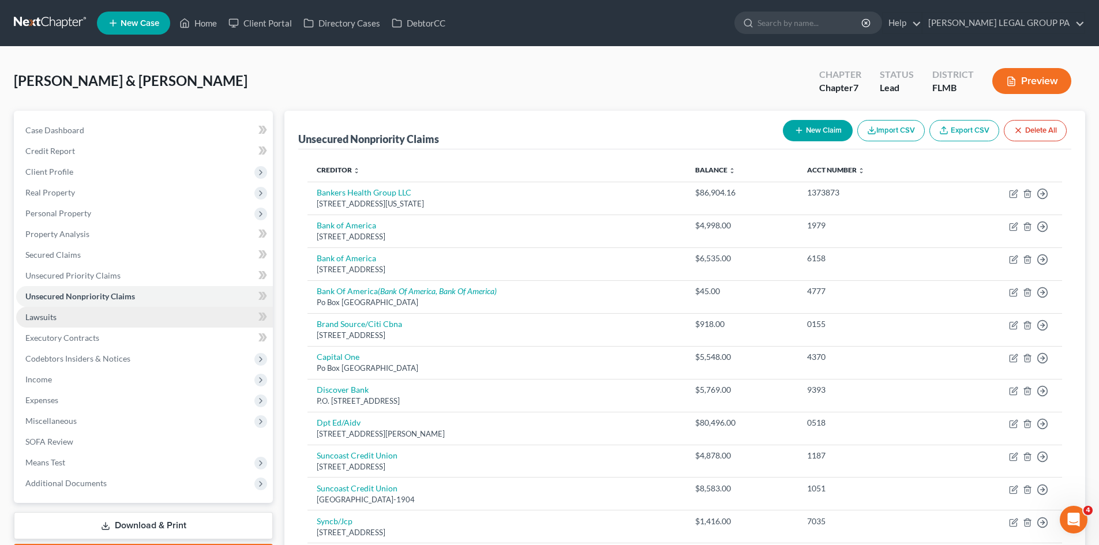
click at [115, 316] on link "Lawsuits" at bounding box center [144, 317] width 257 height 21
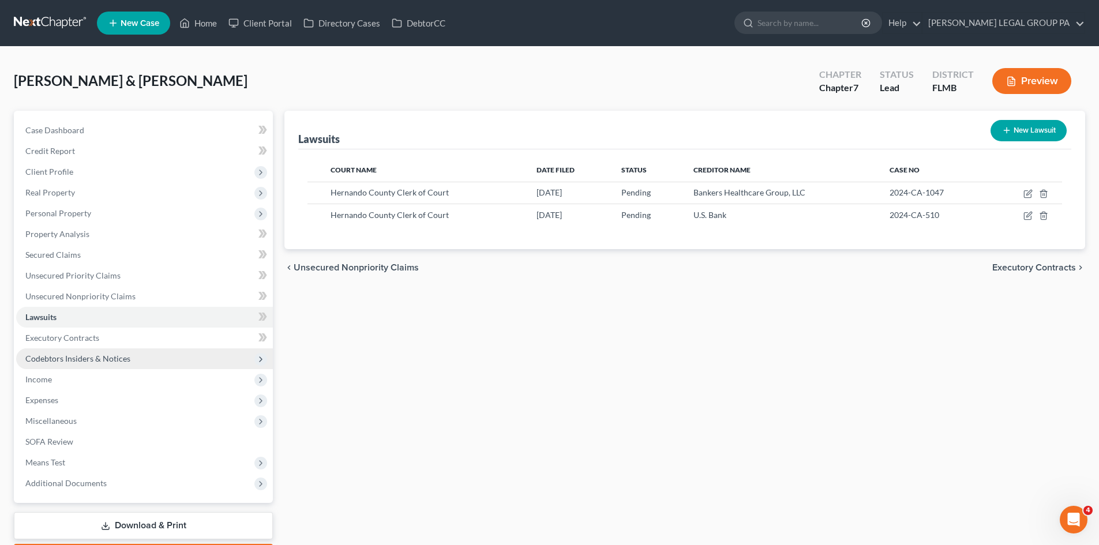
click at [92, 354] on span "Codebtors Insiders & Notices" at bounding box center [77, 359] width 105 height 10
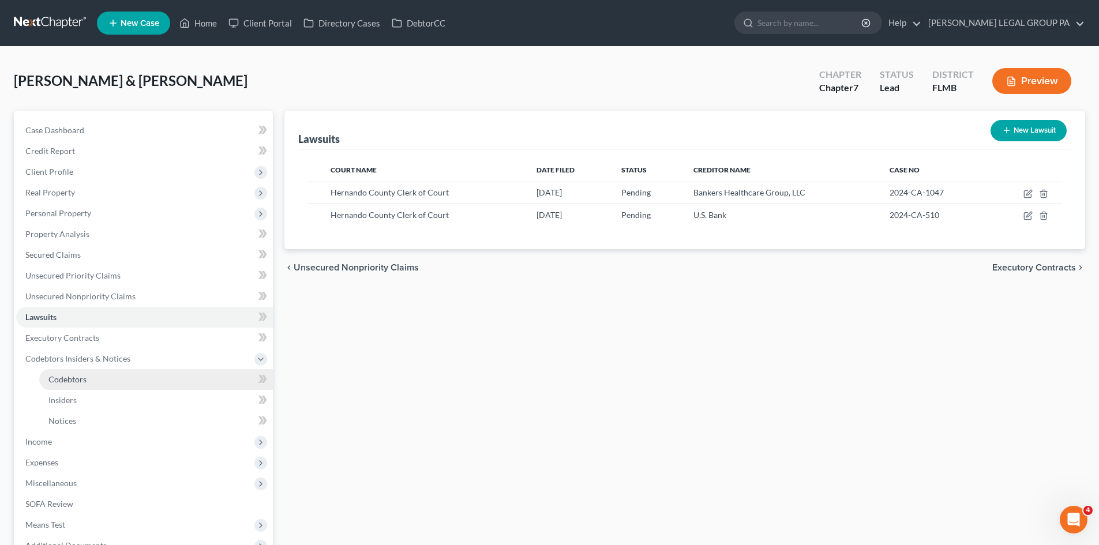
click at [88, 370] on link "Codebtors" at bounding box center [156, 379] width 234 height 21
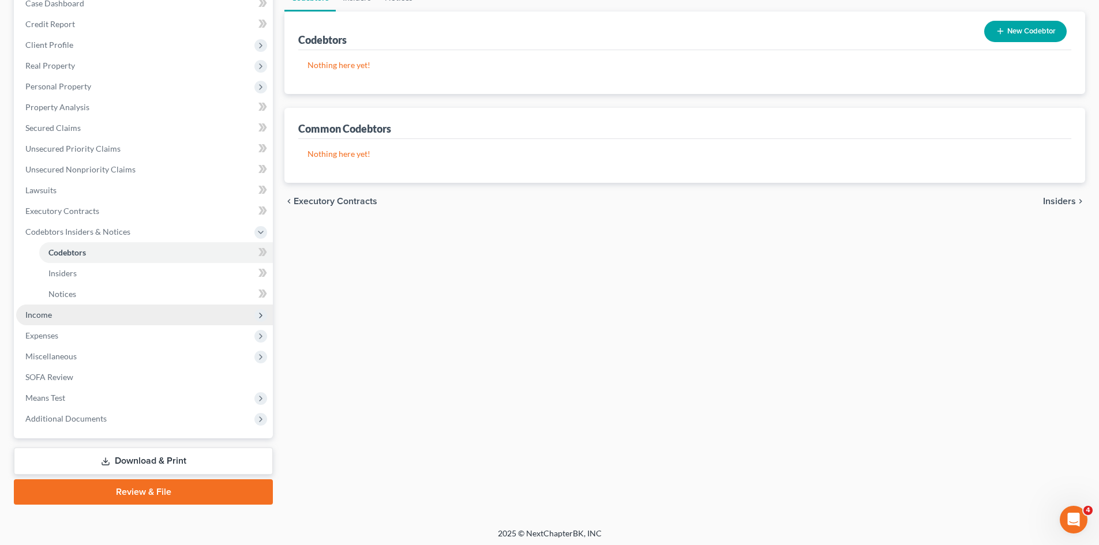
scroll to position [130, 0]
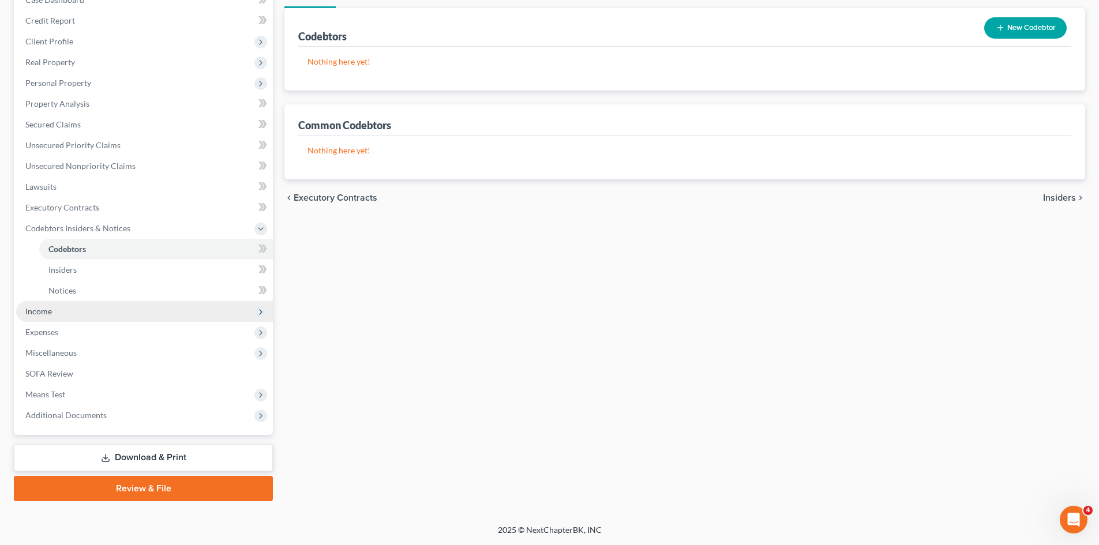
click at [59, 307] on span "Income" at bounding box center [144, 311] width 257 height 21
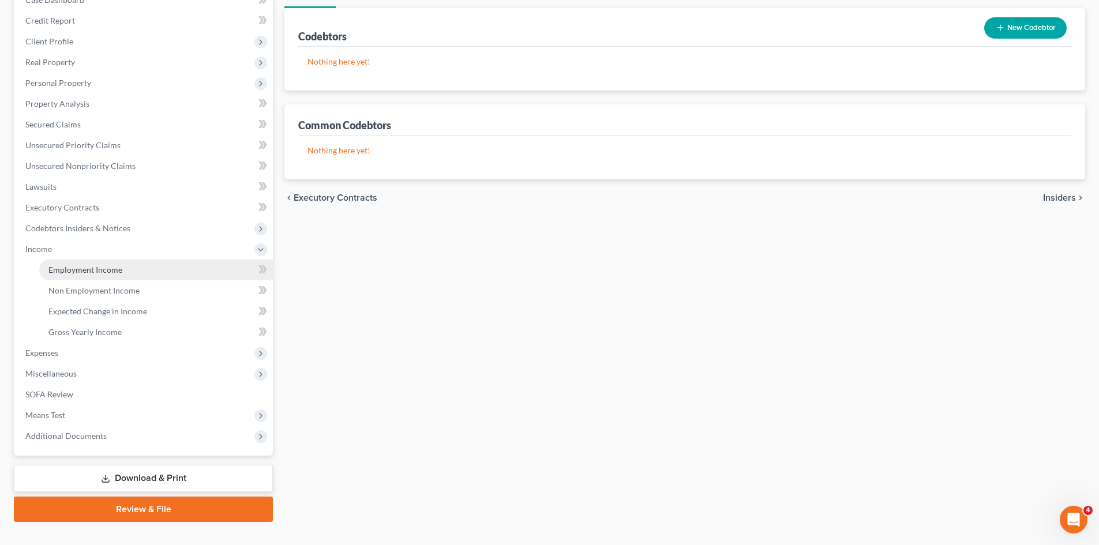
click at [83, 270] on span "Employment Income" at bounding box center [85, 270] width 74 height 10
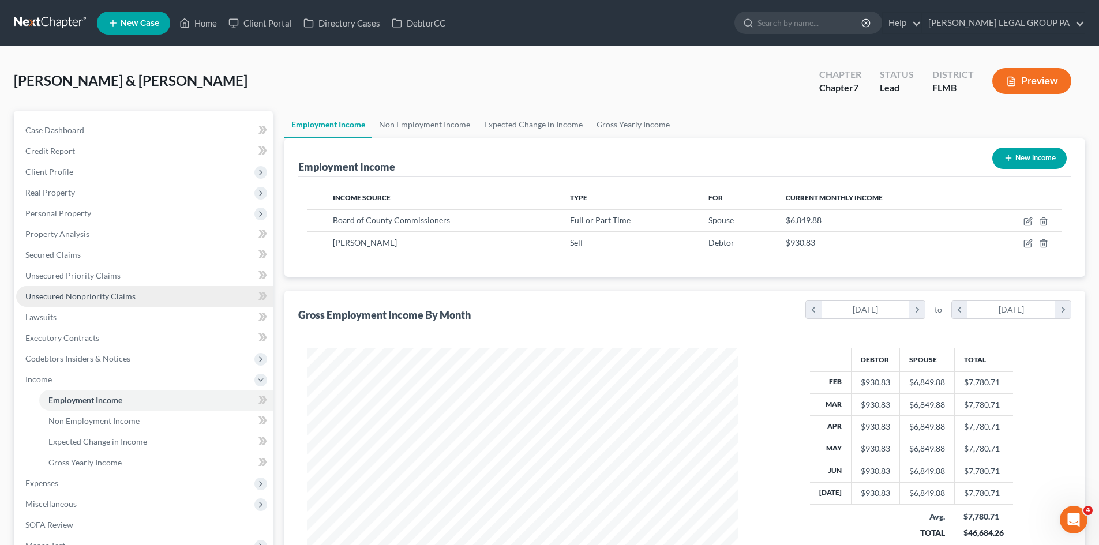
scroll to position [215, 454]
click at [426, 128] on link "Non Employment Income" at bounding box center [424, 125] width 105 height 28
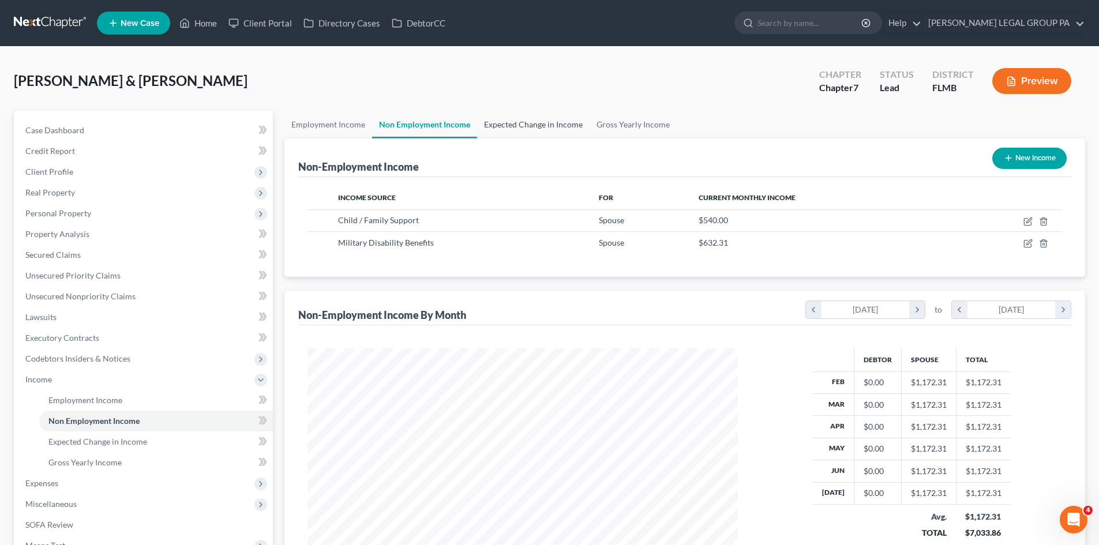
scroll to position [215, 454]
click at [532, 117] on link "Expected Change in Income" at bounding box center [533, 125] width 113 height 28
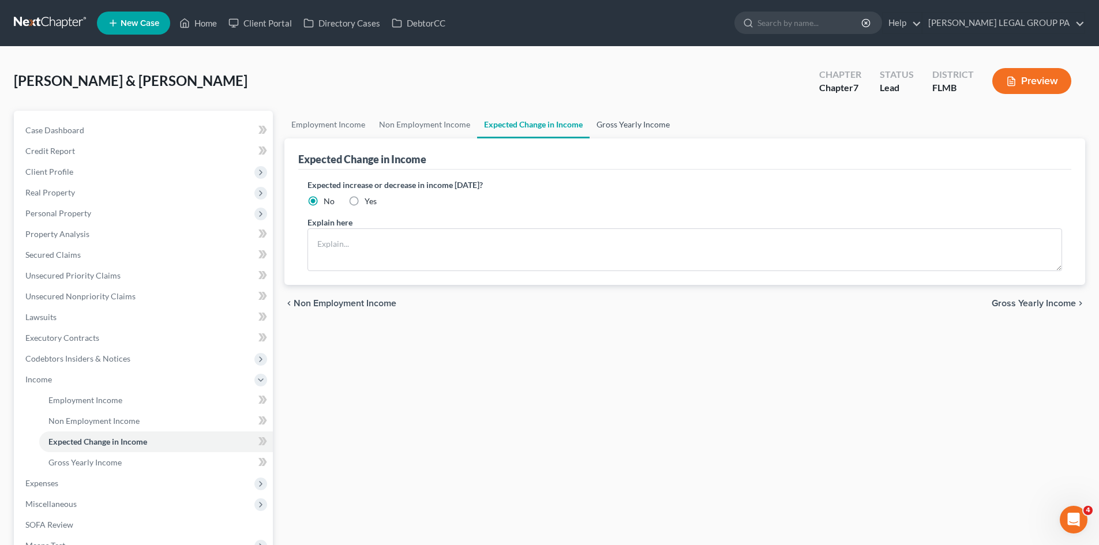
click at [653, 111] on link "Gross Yearly Income" at bounding box center [633, 125] width 87 height 28
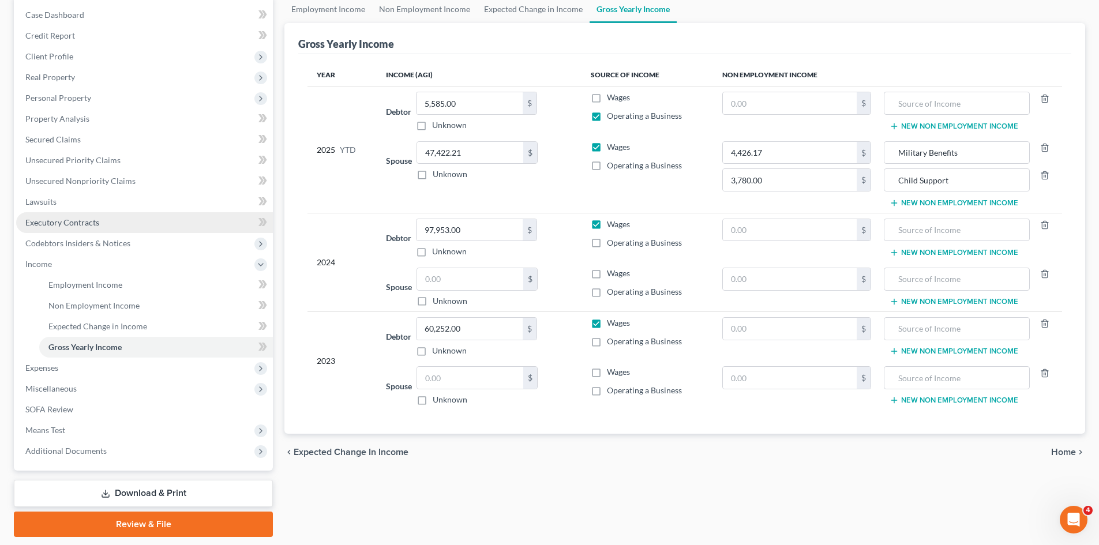
scroll to position [151, 0]
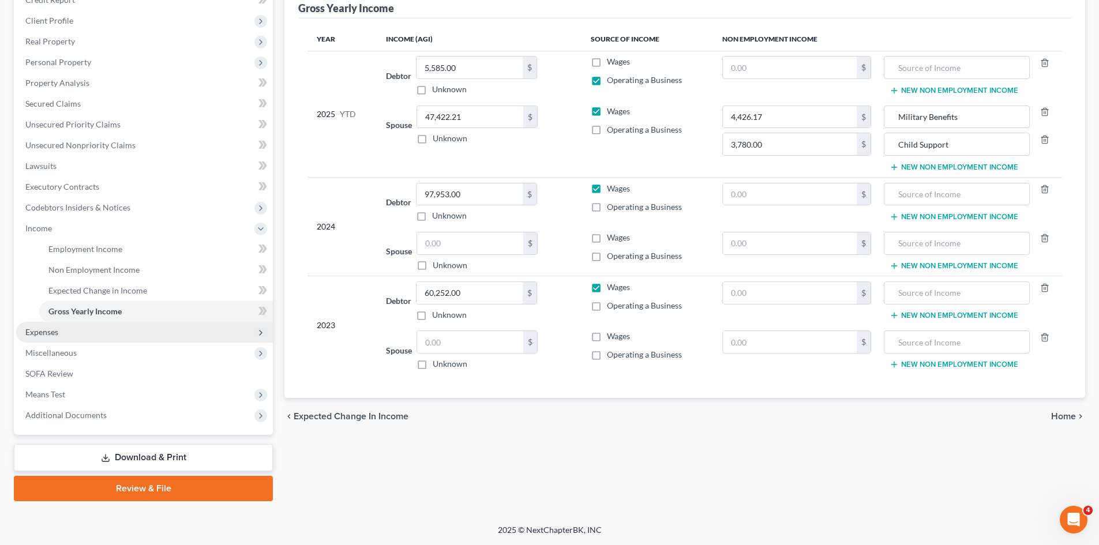
click at [107, 332] on span "Expenses" at bounding box center [144, 332] width 257 height 21
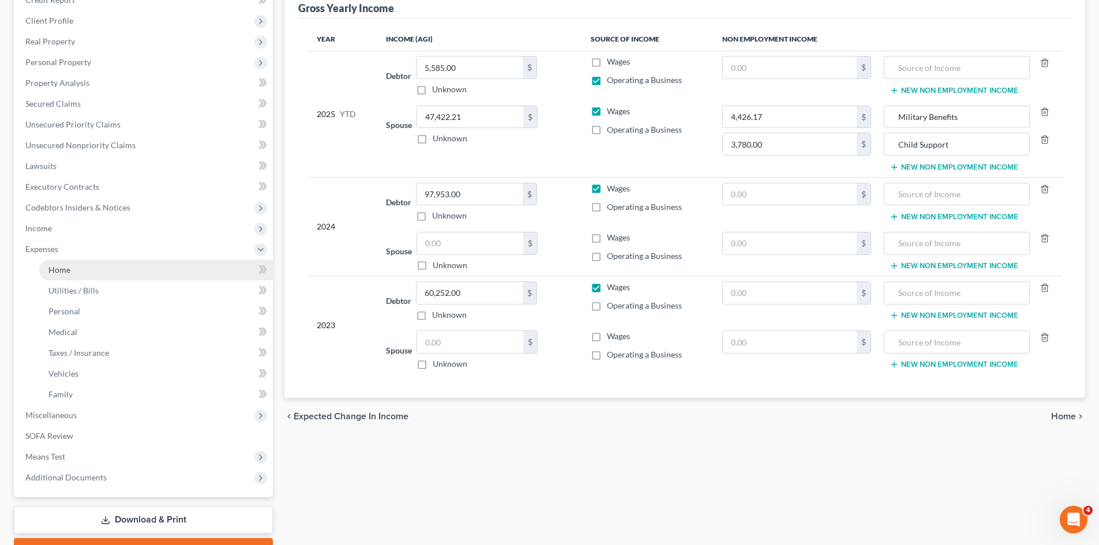
click at [97, 263] on link "Home" at bounding box center [156, 270] width 234 height 21
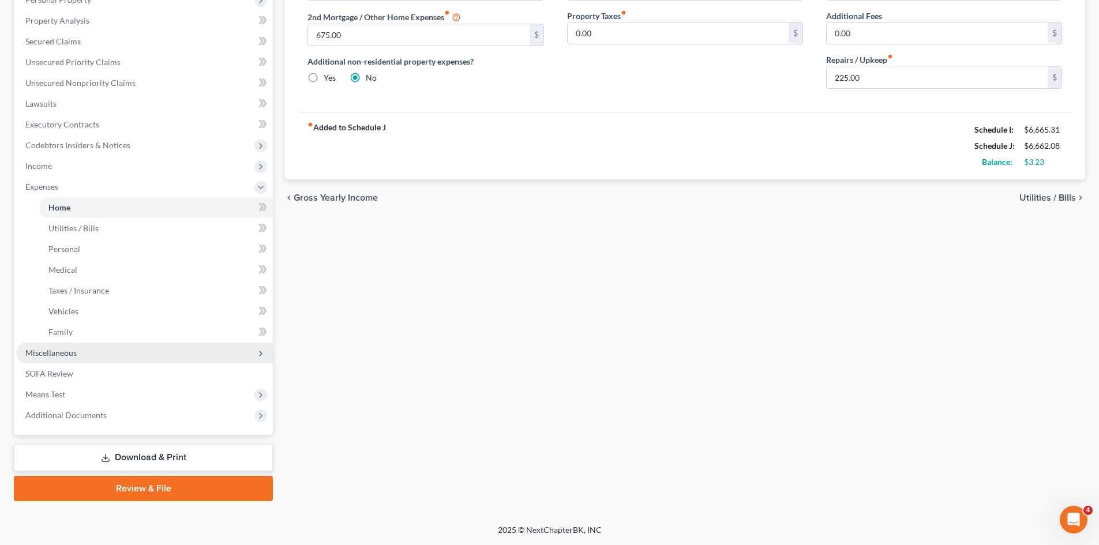
click at [98, 350] on span "Miscellaneous" at bounding box center [144, 353] width 257 height 21
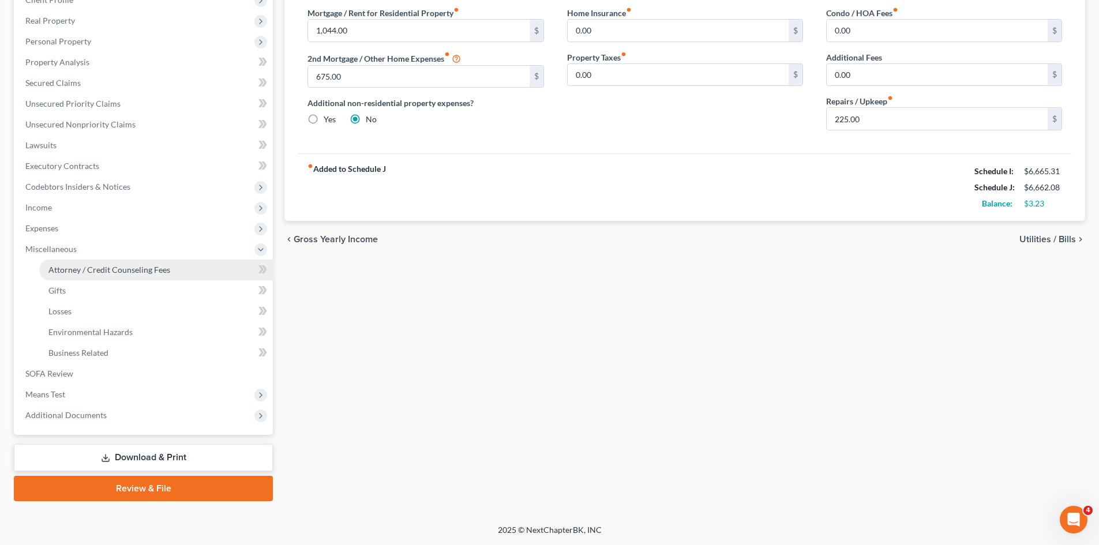
click at [121, 275] on link "Attorney / Credit Counseling Fees" at bounding box center [156, 270] width 234 height 21
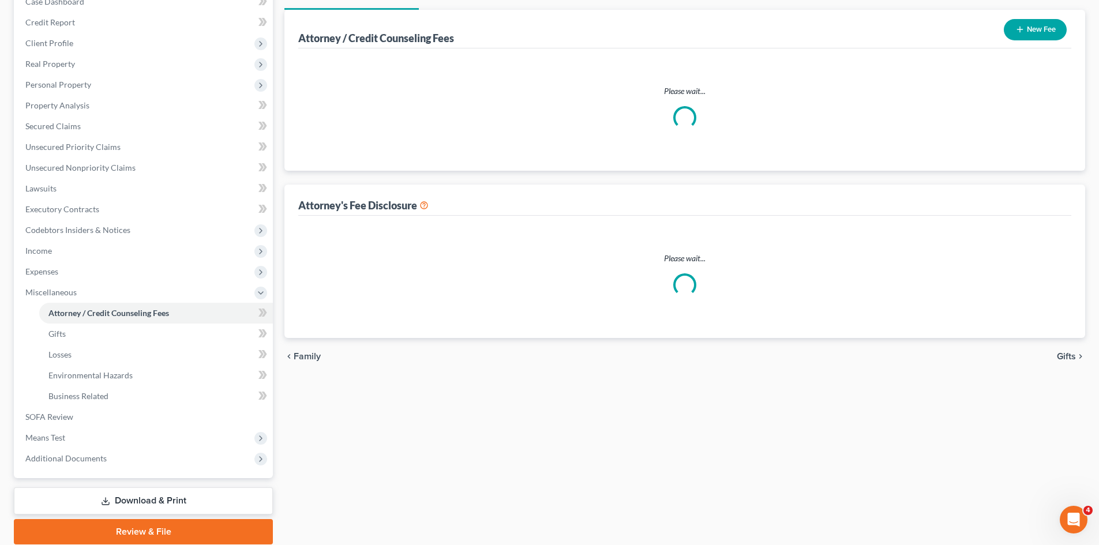
select select "0"
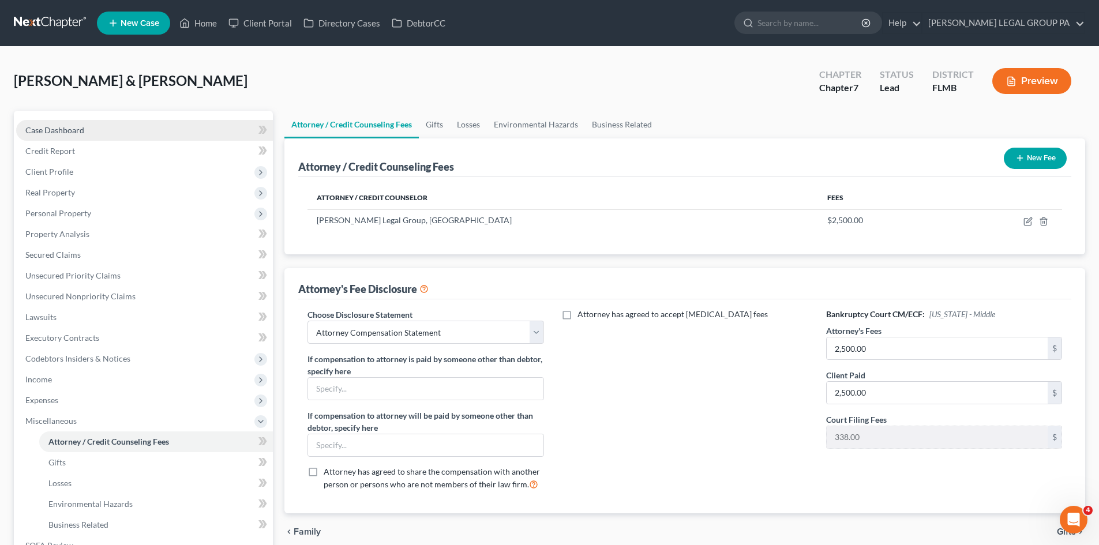
click at [87, 130] on link "Case Dashboard" at bounding box center [144, 130] width 257 height 21
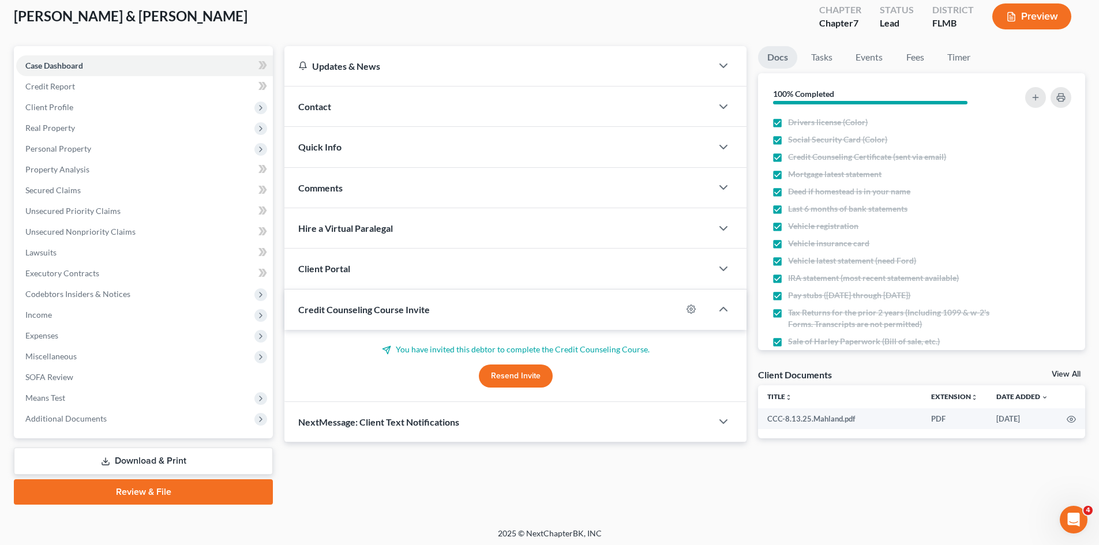
scroll to position [68, 0]
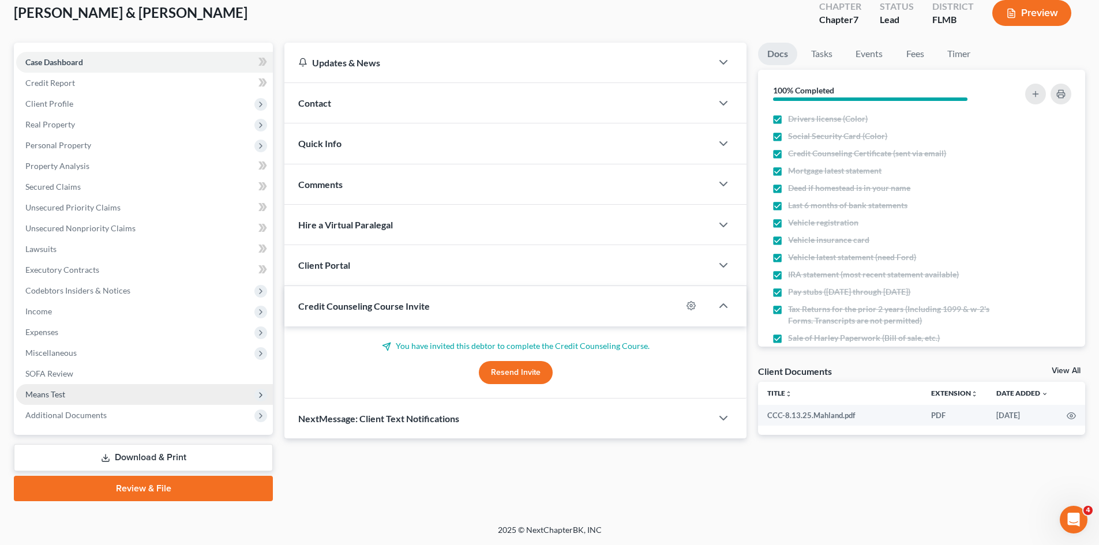
click at [122, 395] on span "Means Test" at bounding box center [144, 394] width 257 height 21
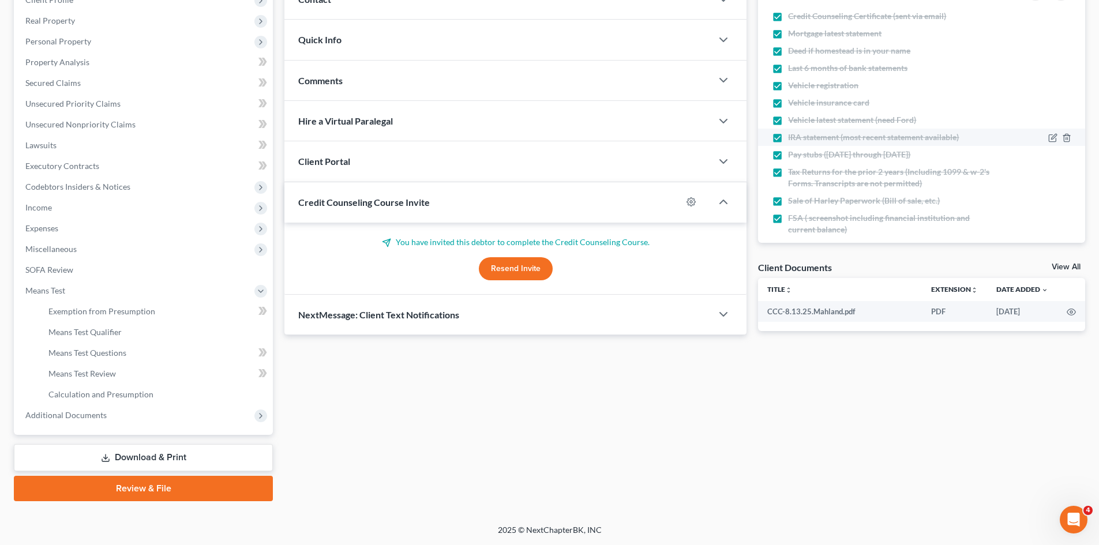
scroll to position [47, 0]
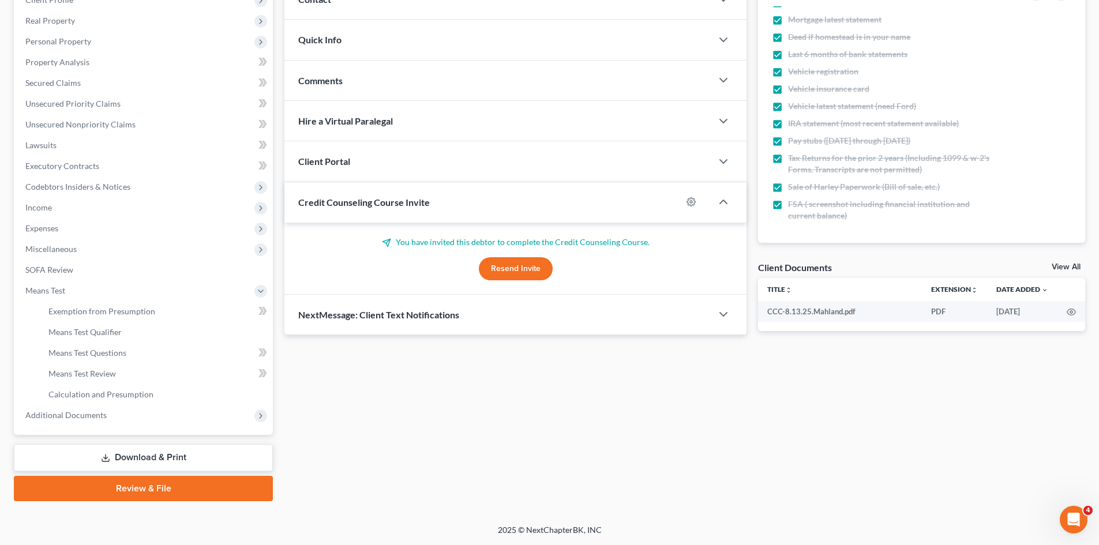
click at [118, 458] on link "Download & Print" at bounding box center [143, 457] width 259 height 27
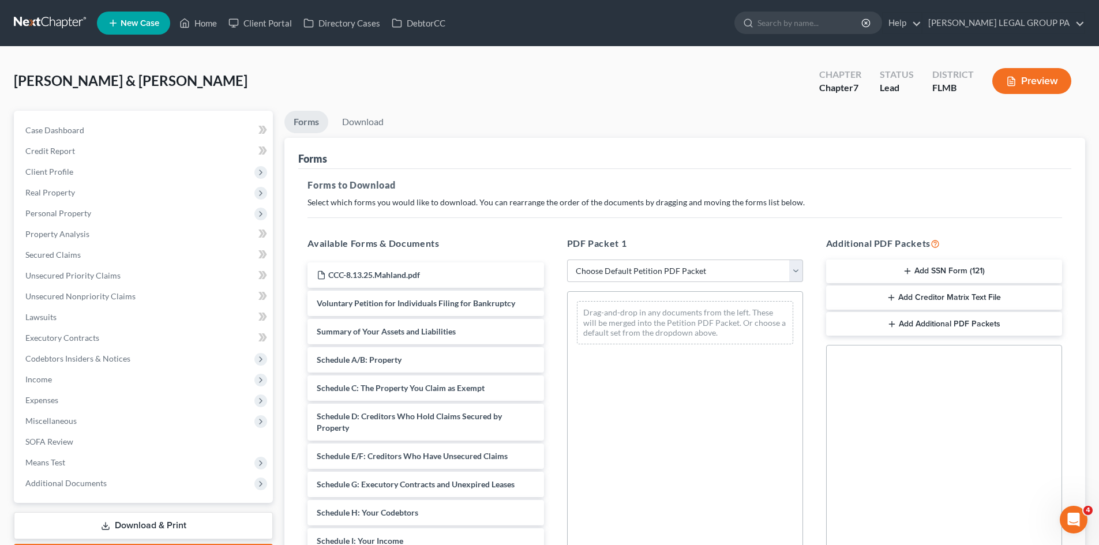
click at [984, 274] on button "Add SSN Form (121)" at bounding box center [944, 272] width 236 height 24
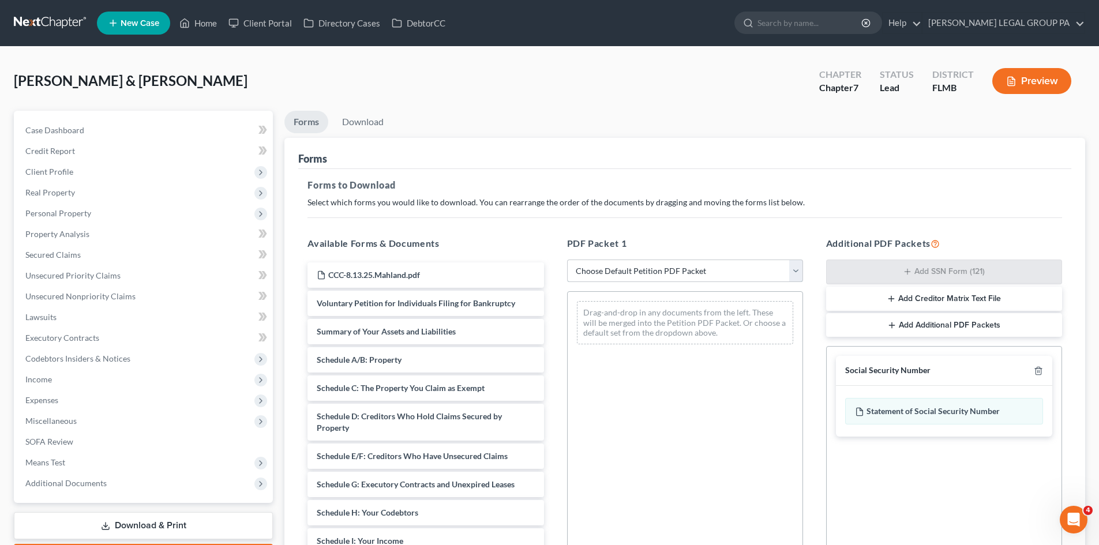
drag, startPoint x: 720, startPoint y: 274, endPoint x: 716, endPoint y: 280, distance: 7.7
click at [720, 274] on select "Choose Default Petition PDF Packet Complete Bankruptcy Petition (all forms and …" at bounding box center [685, 271] width 236 height 23
select select "0"
click at [567, 260] on select "Choose Default Petition PDF Packet Complete Bankruptcy Petition (all forms and …" at bounding box center [685, 271] width 236 height 23
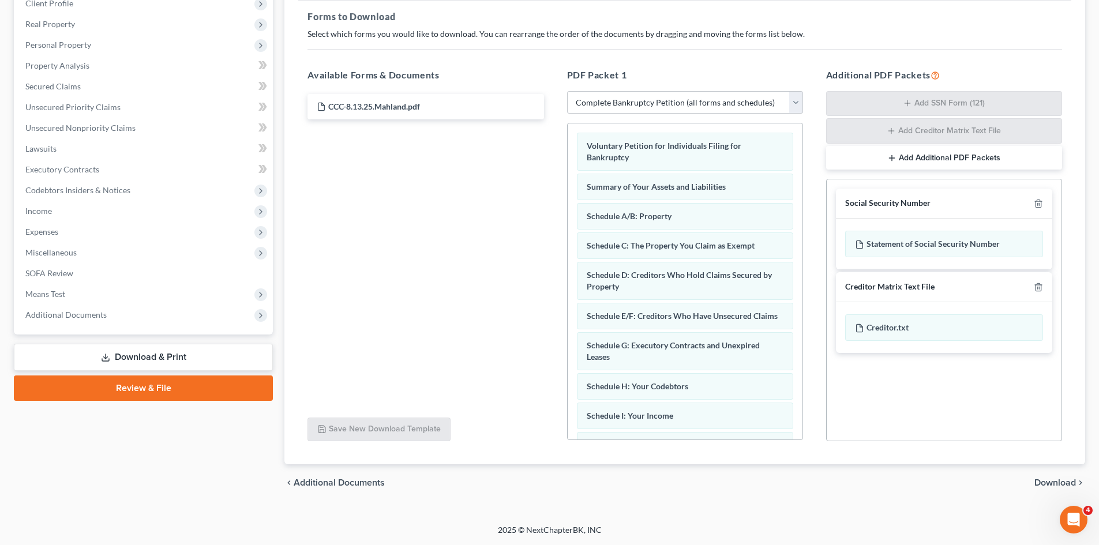
click at [1053, 484] on span "Download" at bounding box center [1056, 482] width 42 height 9
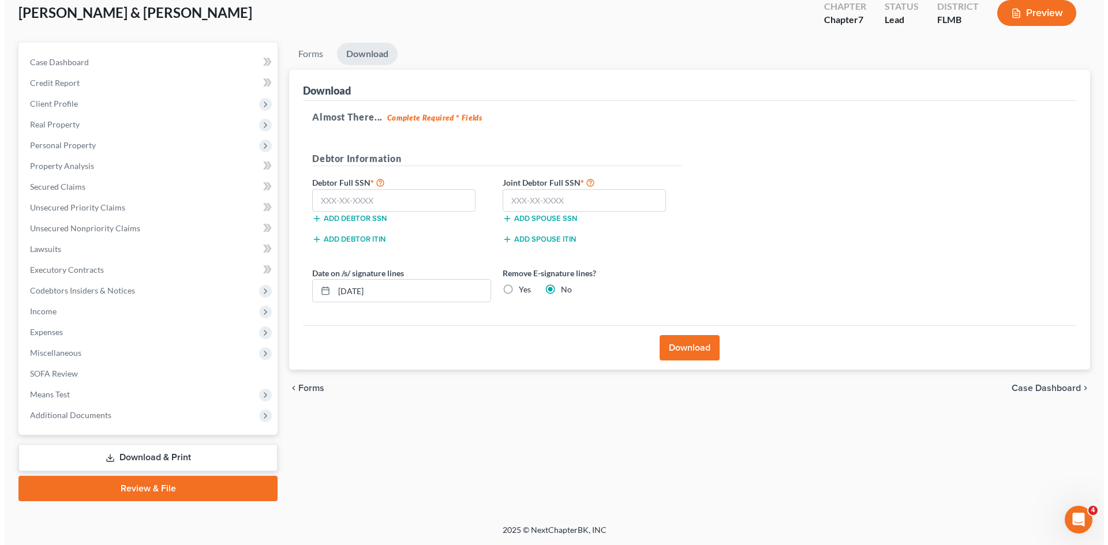
scroll to position [68, 0]
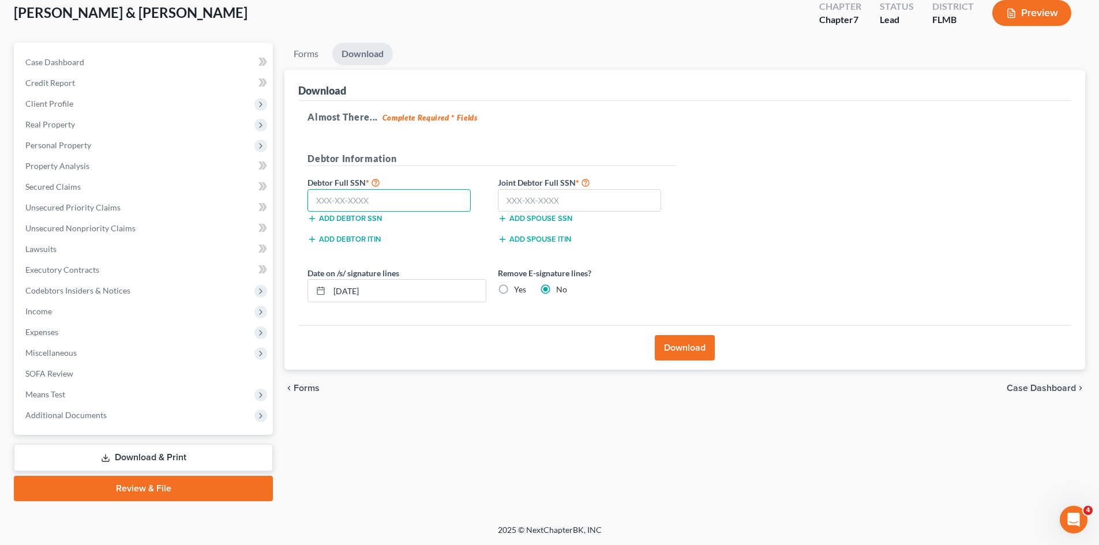
click at [378, 203] on input "text" at bounding box center [389, 200] width 163 height 23
click at [589, 203] on input "text" at bounding box center [579, 200] width 163 height 23
drag, startPoint x: 409, startPoint y: 195, endPoint x: 188, endPoint y: 202, distance: 220.5
click at [201, 201] on div "Petition Navigation Case Dashboard Payments Invoices Payments Payments Credit R…" at bounding box center [549, 272] width 1083 height 459
type input "121-72-3907"
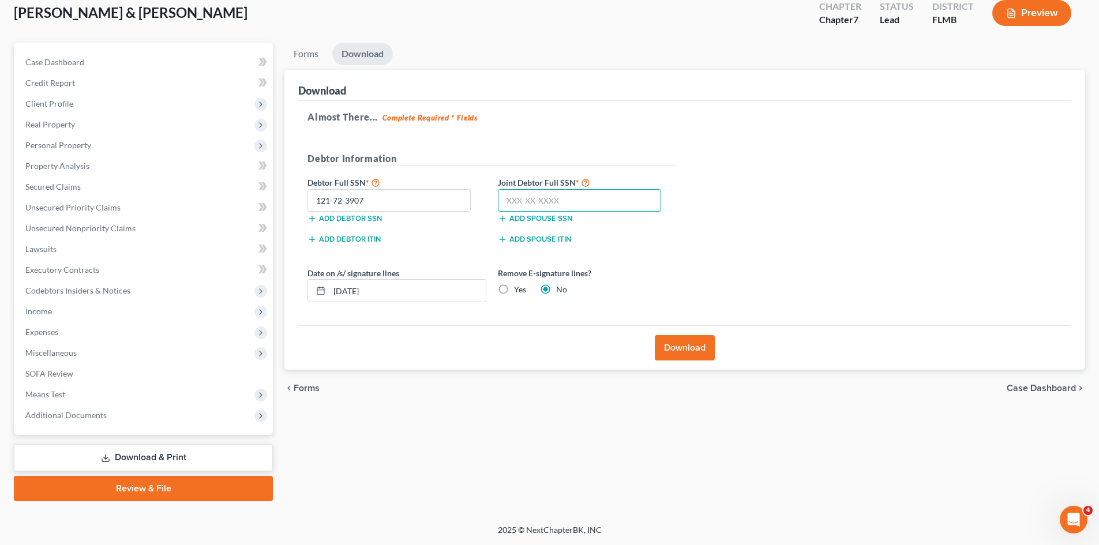
click at [585, 199] on input "text" at bounding box center [579, 200] width 163 height 23
type input "2"
type input "036-50-2590"
click at [675, 351] on button "Download" at bounding box center [685, 347] width 60 height 25
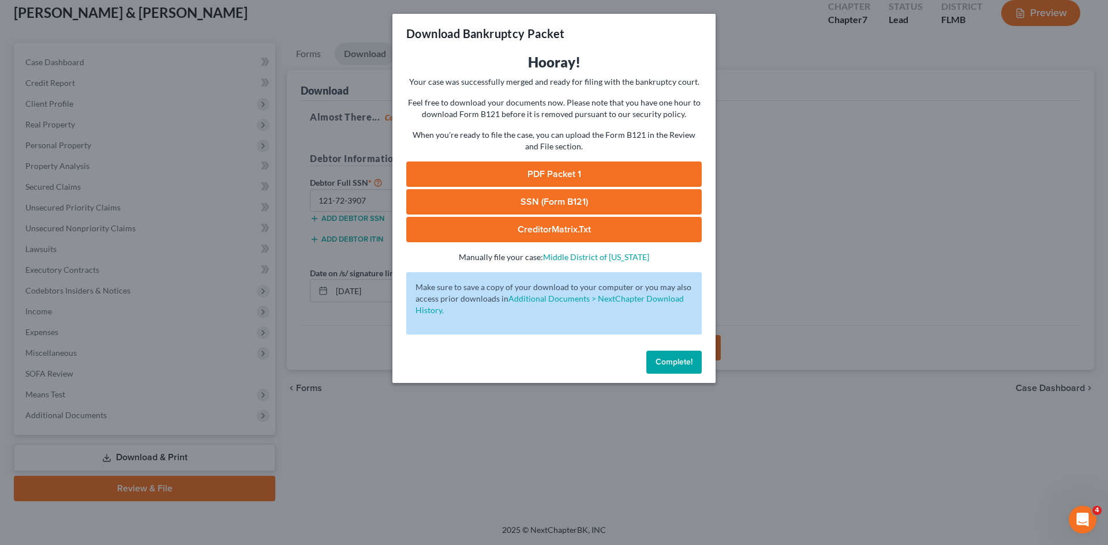
click at [573, 207] on link "SSN (Form B121)" at bounding box center [553, 201] width 295 height 25
click at [563, 173] on link "PDF Packet 1" at bounding box center [553, 174] width 295 height 25
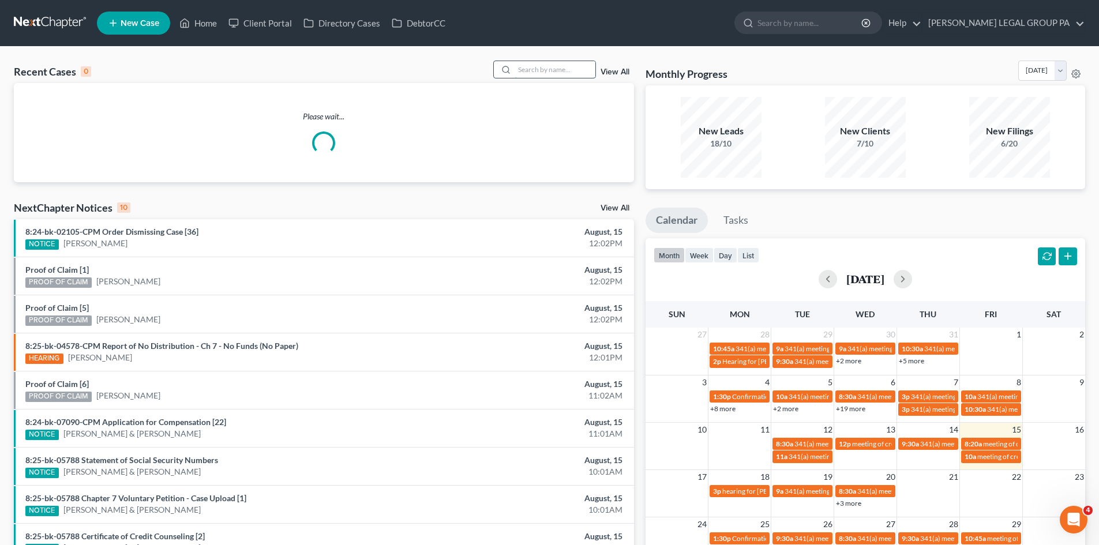
click at [527, 68] on input "search" at bounding box center [555, 69] width 81 height 17
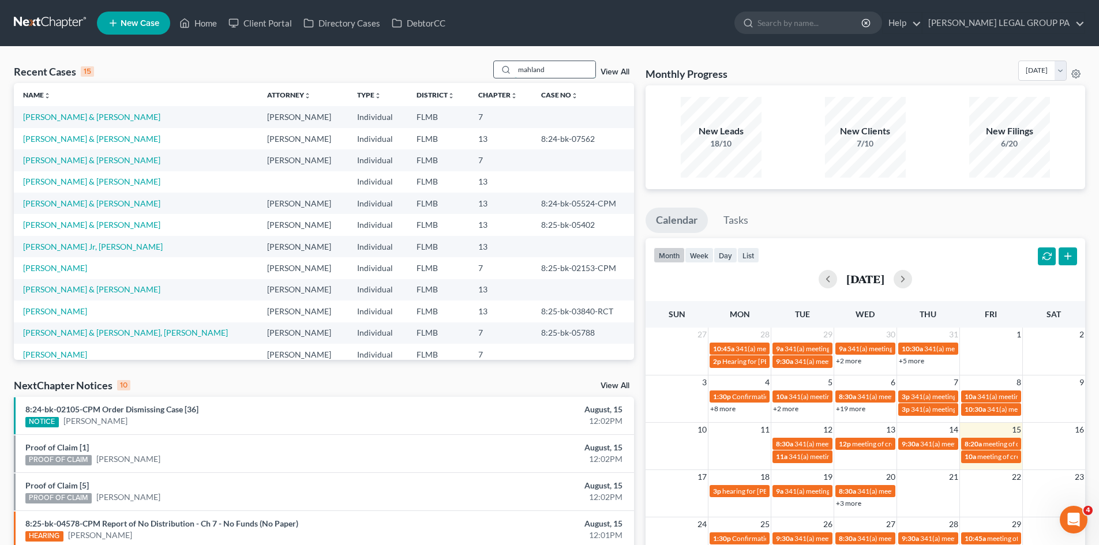
type input "mahland"
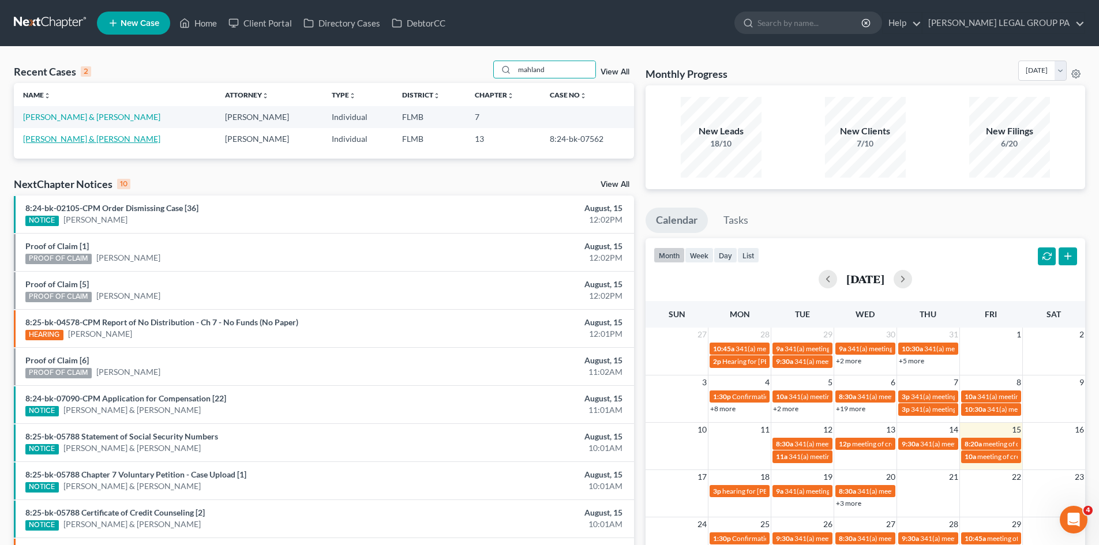
click at [71, 136] on link "[PERSON_NAME] & [PERSON_NAME]" at bounding box center [91, 139] width 137 height 10
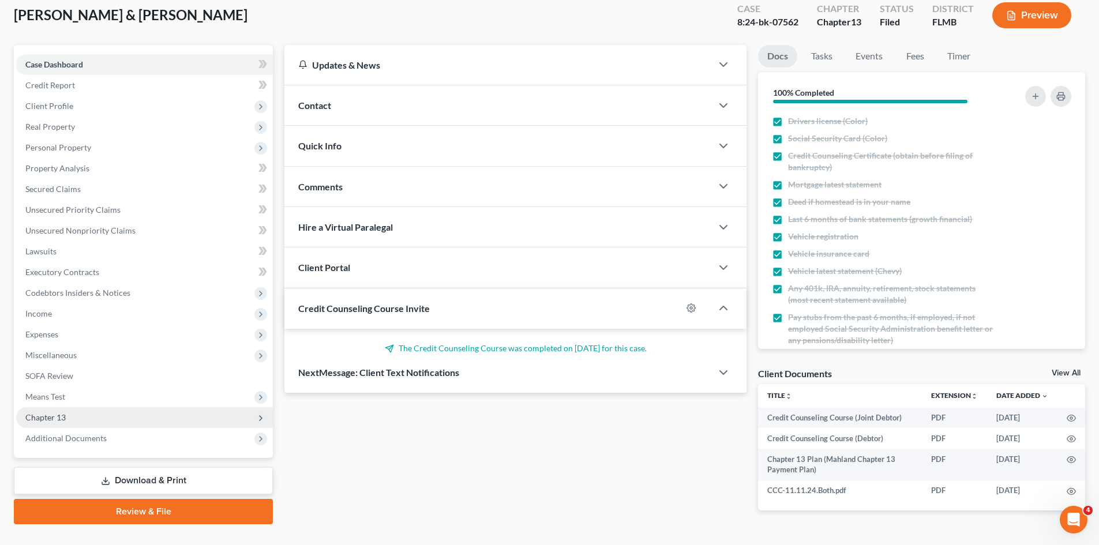
scroll to position [93, 0]
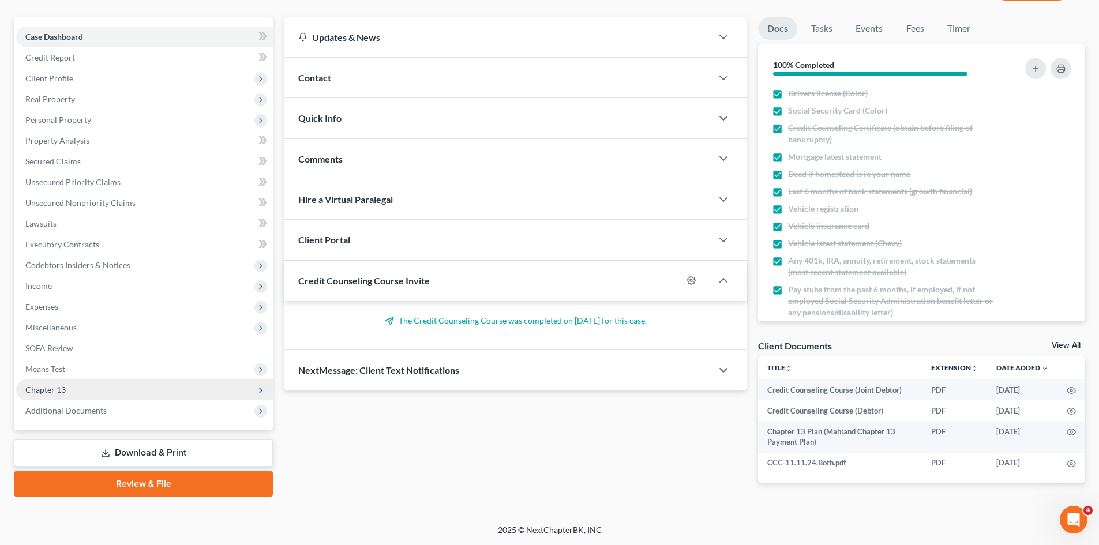
click at [75, 383] on span "Chapter 13" at bounding box center [144, 390] width 257 height 21
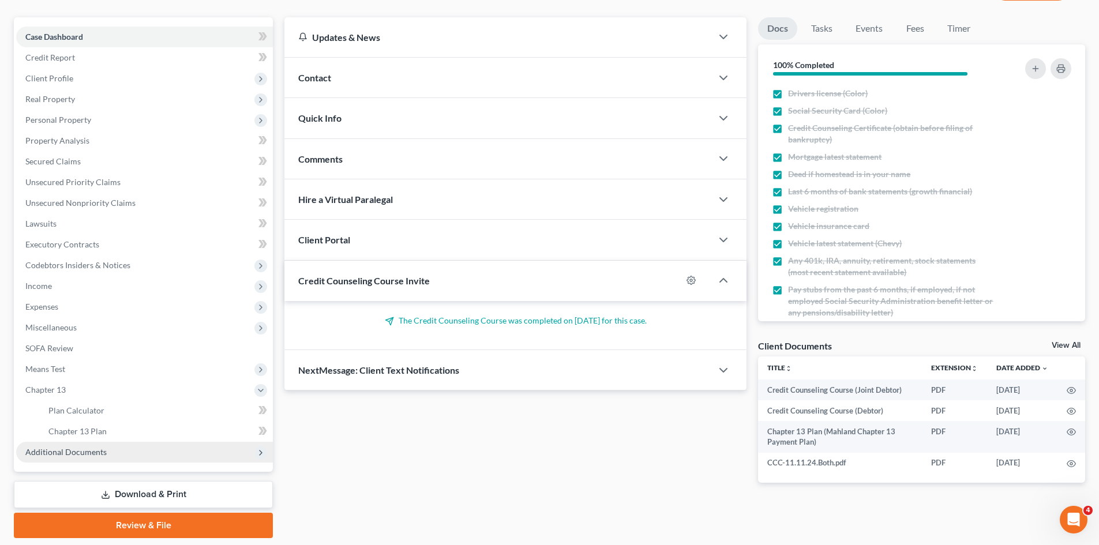
click at [92, 450] on span "Additional Documents" at bounding box center [65, 452] width 81 height 10
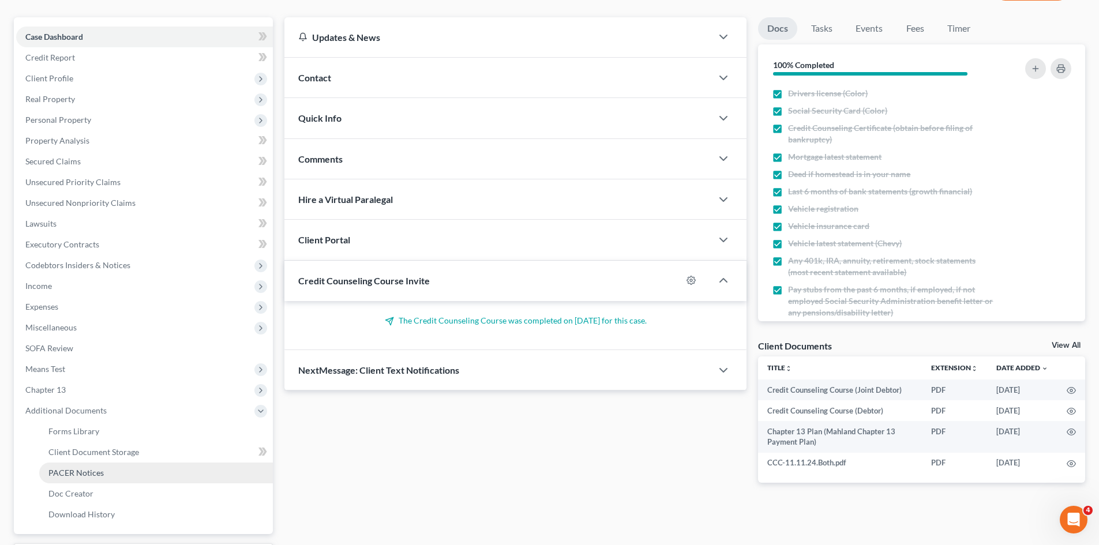
click at [89, 477] on span "PACER Notices" at bounding box center [75, 473] width 55 height 10
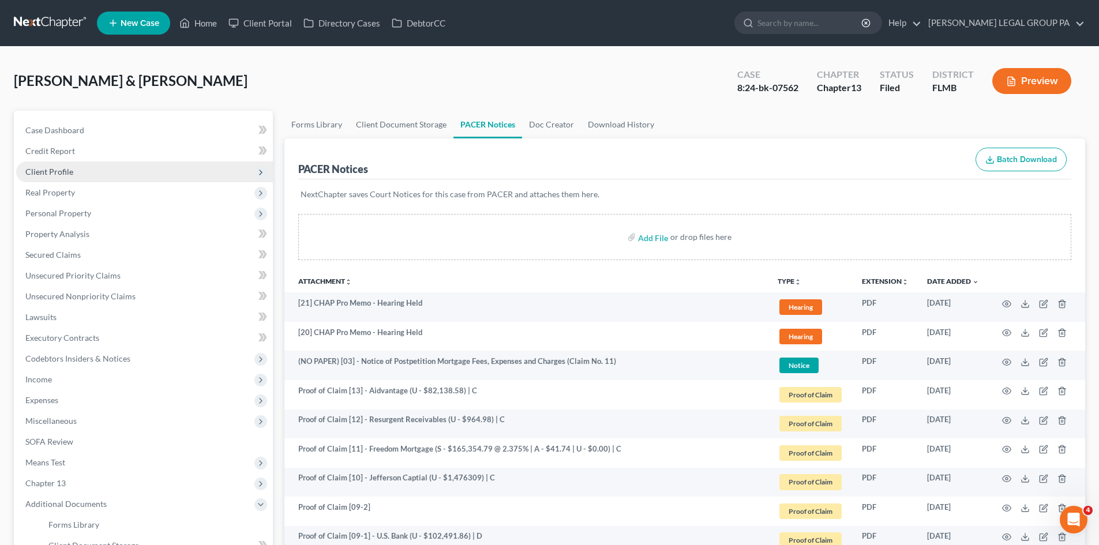
drag, startPoint x: 100, startPoint y: 171, endPoint x: 107, endPoint y: 170, distance: 7.0
click at [100, 171] on span "Client Profile" at bounding box center [144, 172] width 257 height 21
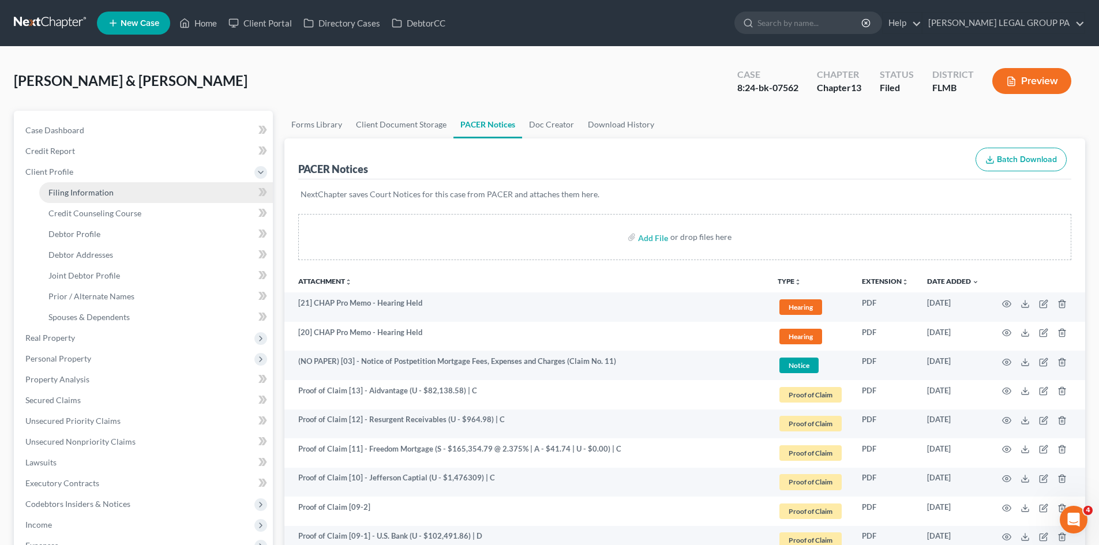
click at [118, 201] on link "Filing Information" at bounding box center [156, 192] width 234 height 21
select select "2"
select select "1"
select select "3"
select select "9"
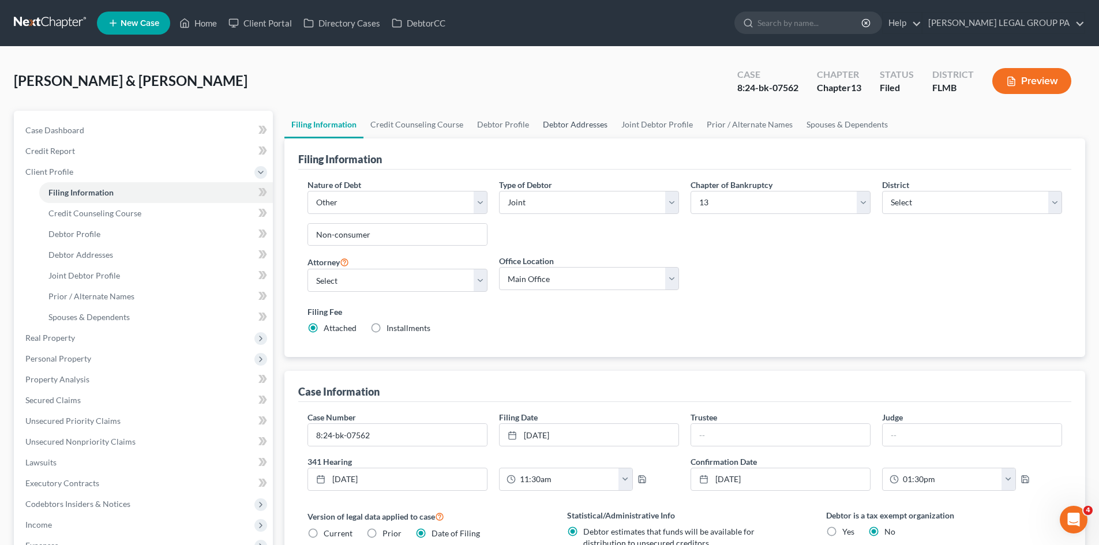
click at [592, 125] on link "Debtor Addresses" at bounding box center [575, 125] width 78 height 28
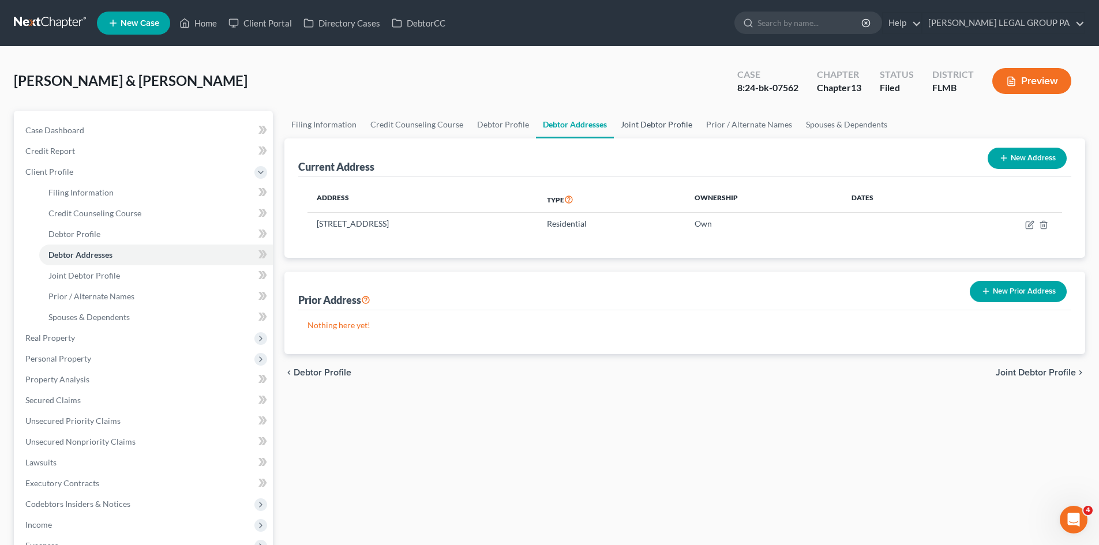
click at [653, 126] on link "Joint Debtor Profile" at bounding box center [656, 125] width 85 height 28
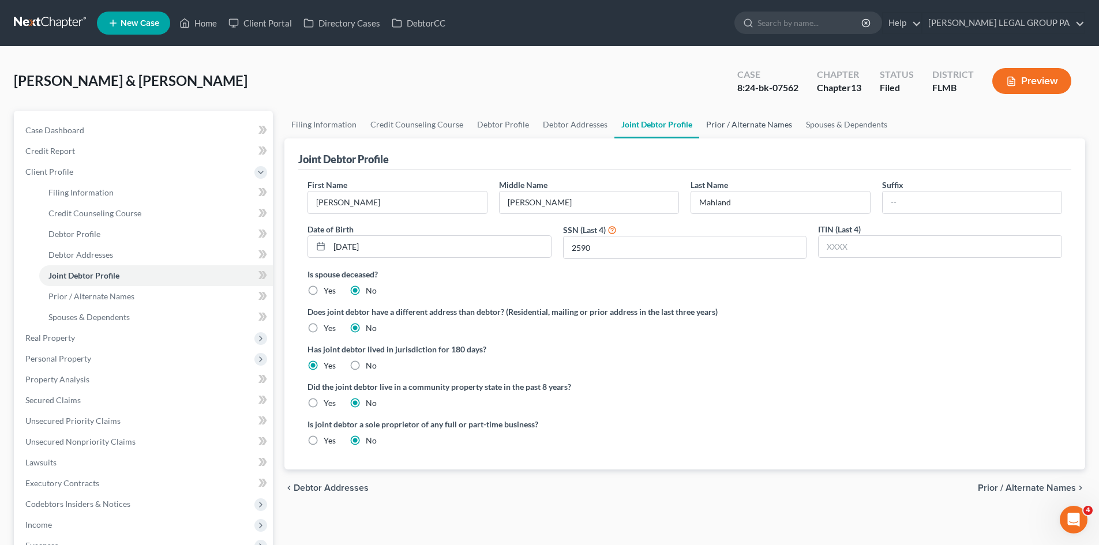
click at [722, 131] on link "Prior / Alternate Names" at bounding box center [749, 125] width 100 height 28
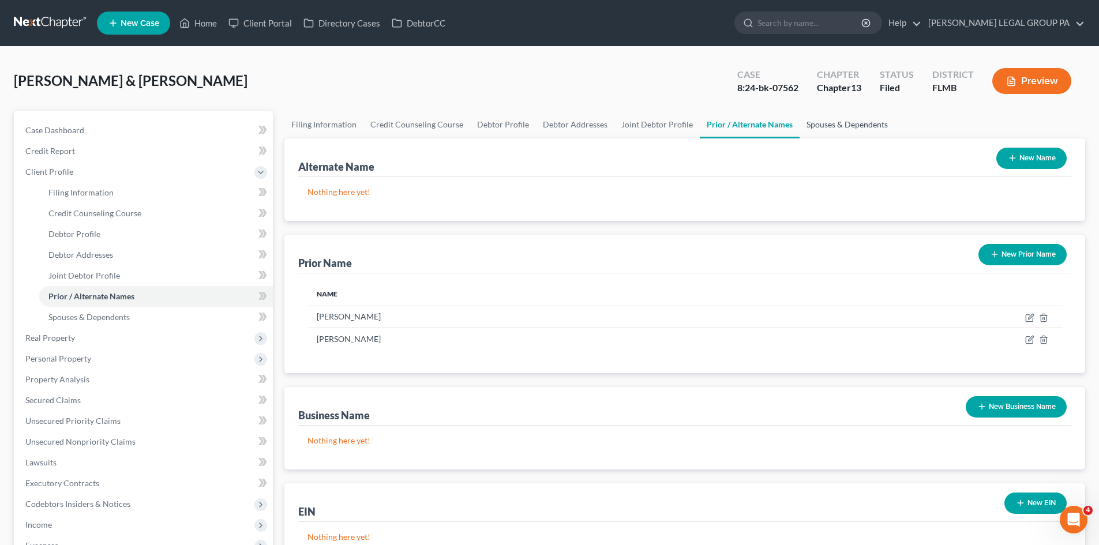
click at [875, 127] on link "Spouses & Dependents" at bounding box center [847, 125] width 95 height 28
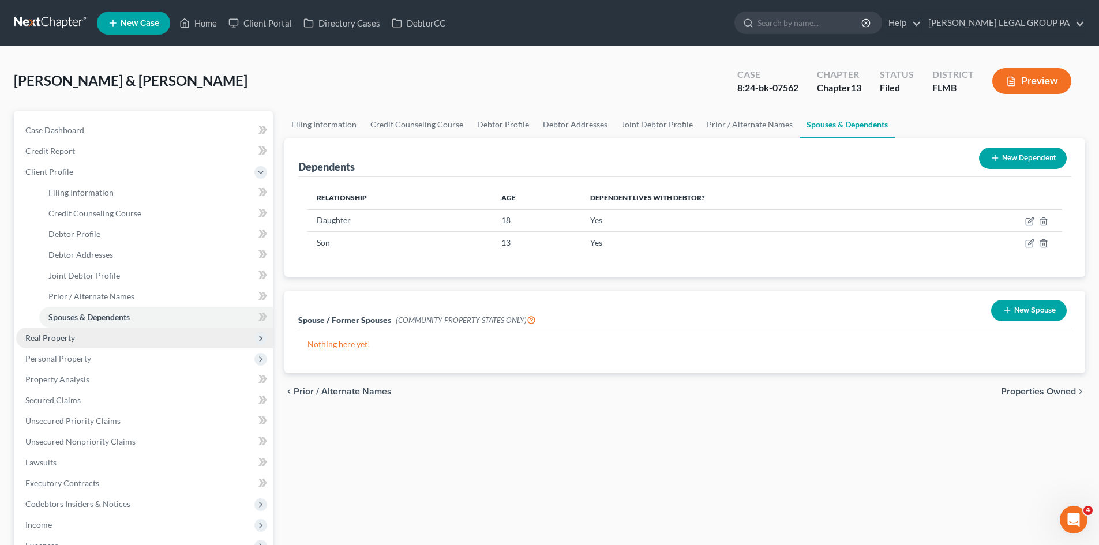
click at [108, 342] on span "Real Property" at bounding box center [144, 338] width 257 height 21
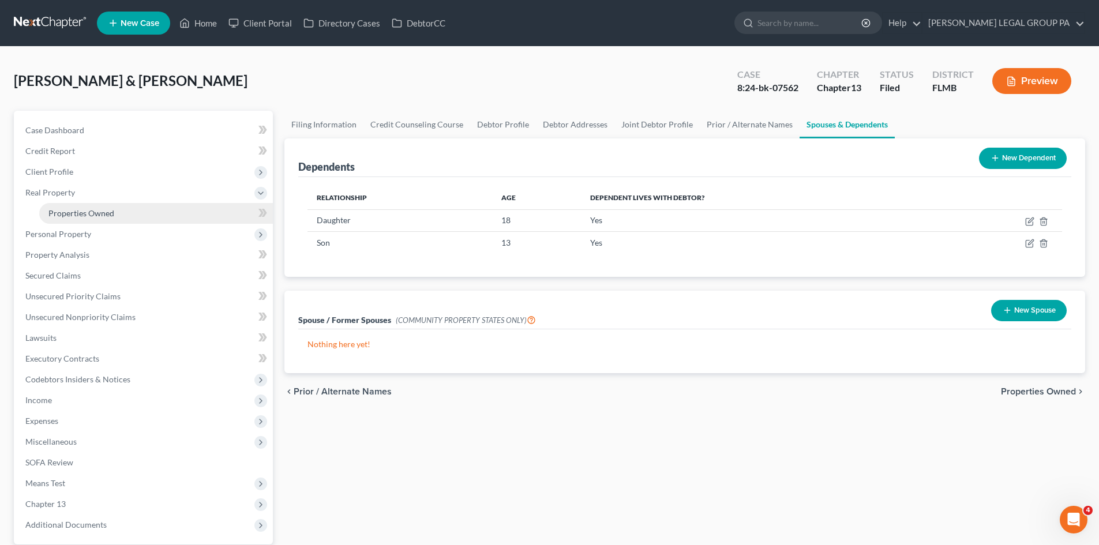
click at [100, 217] on span "Properties Owned" at bounding box center [81, 213] width 66 height 10
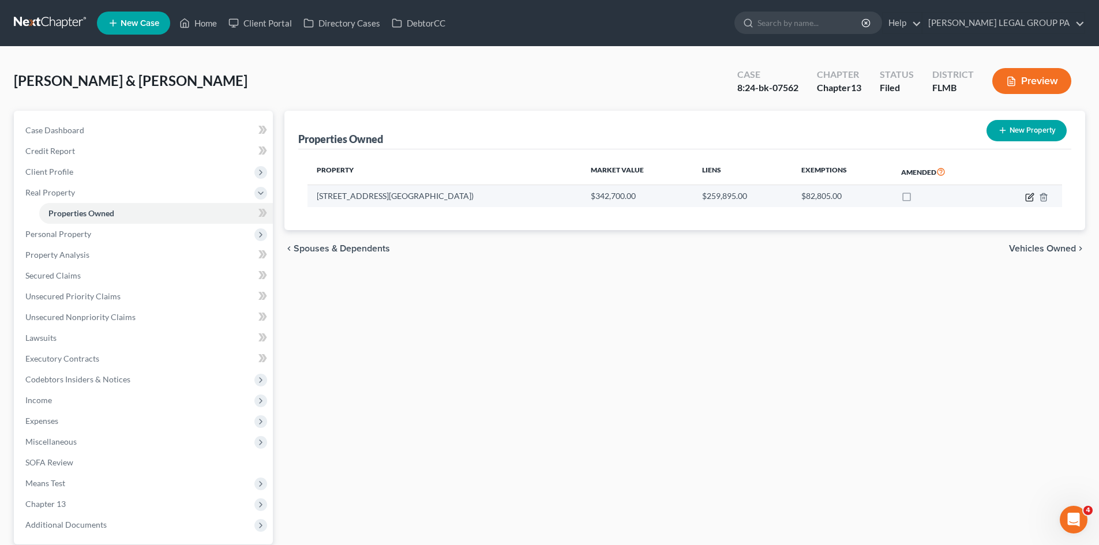
click at [1031, 198] on icon "button" at bounding box center [1030, 195] width 5 height 5
select select "9"
select select "2"
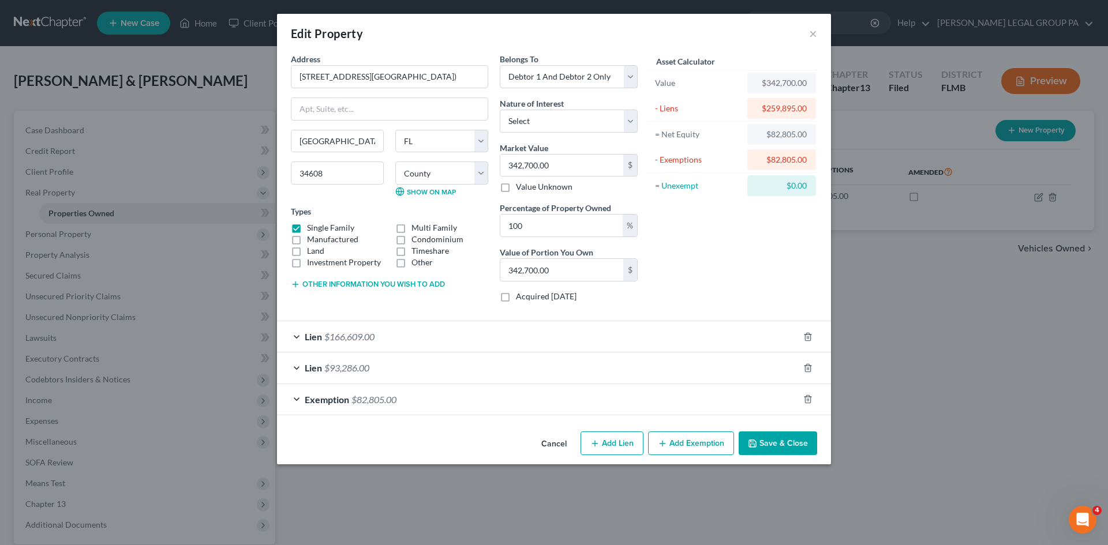
click at [389, 282] on button "Other information you wish to add" at bounding box center [368, 284] width 154 height 9
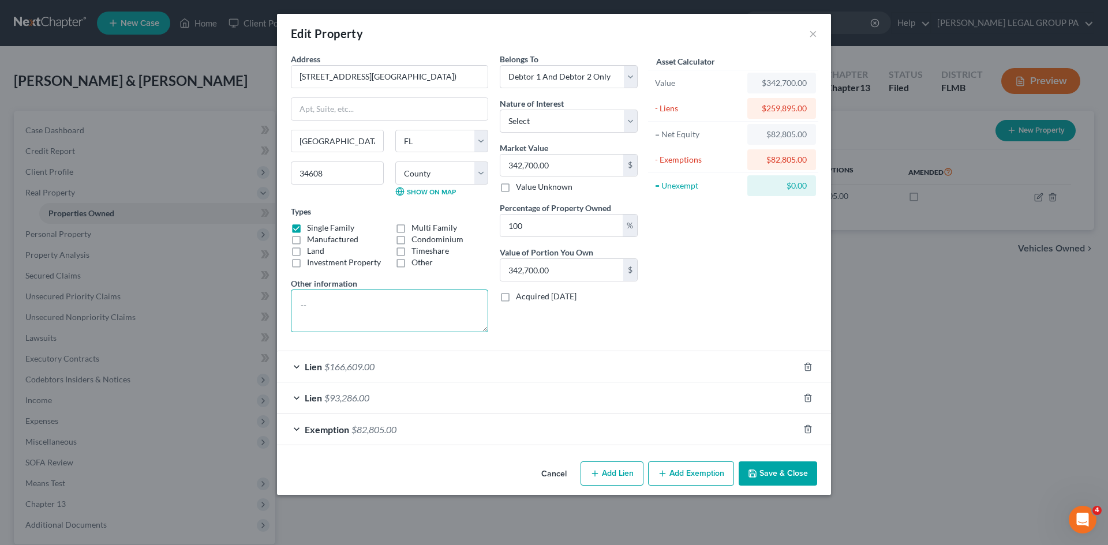
click at [375, 312] on textarea at bounding box center [389, 311] width 197 height 43
type textarea "Homestead"
click at [780, 473] on button "Save & Close" at bounding box center [778, 474] width 78 height 24
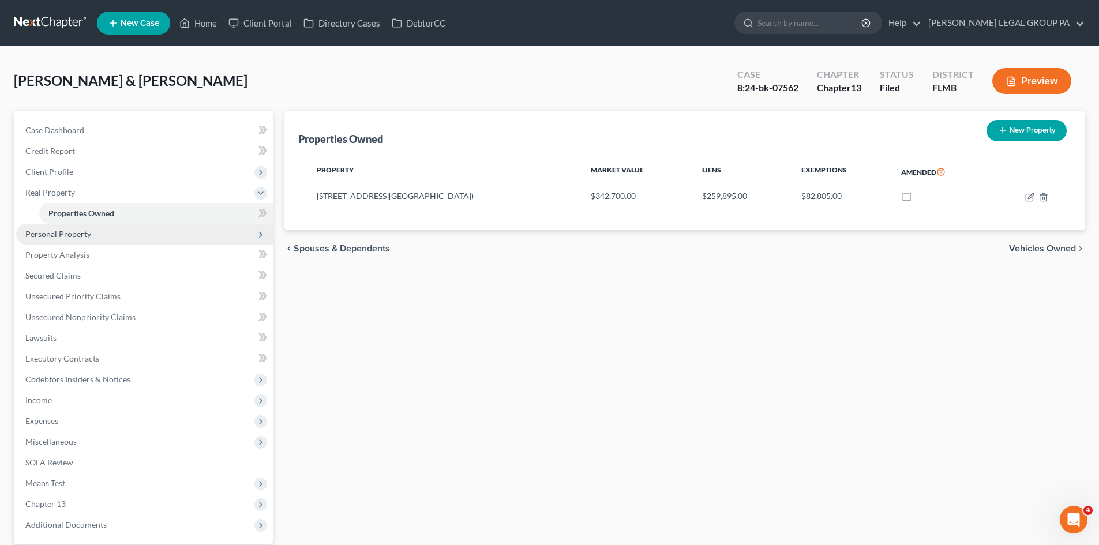
click at [89, 244] on span "Personal Property" at bounding box center [144, 234] width 257 height 21
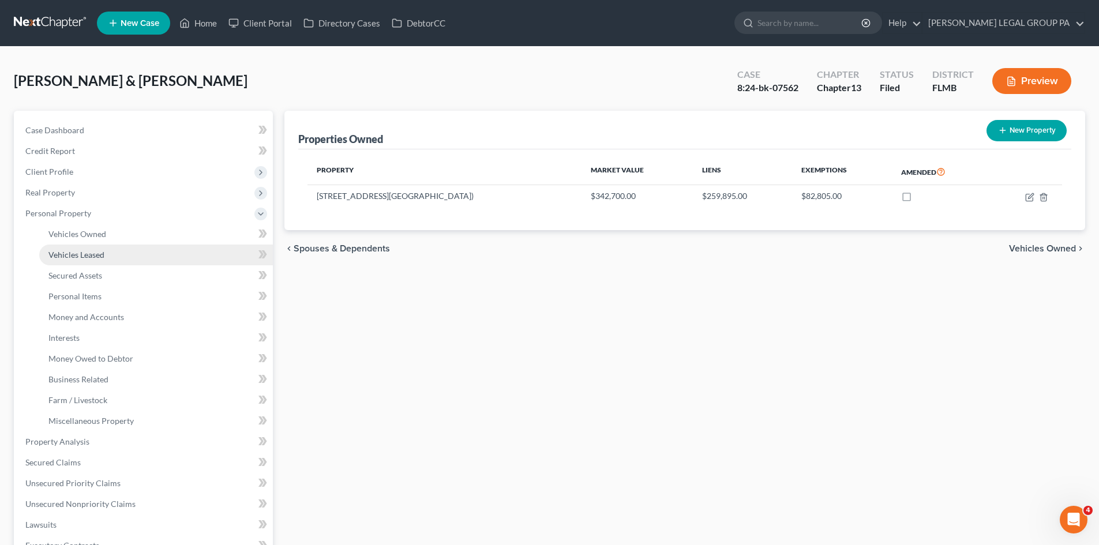
click at [95, 250] on span "Vehicles Leased" at bounding box center [76, 255] width 56 height 10
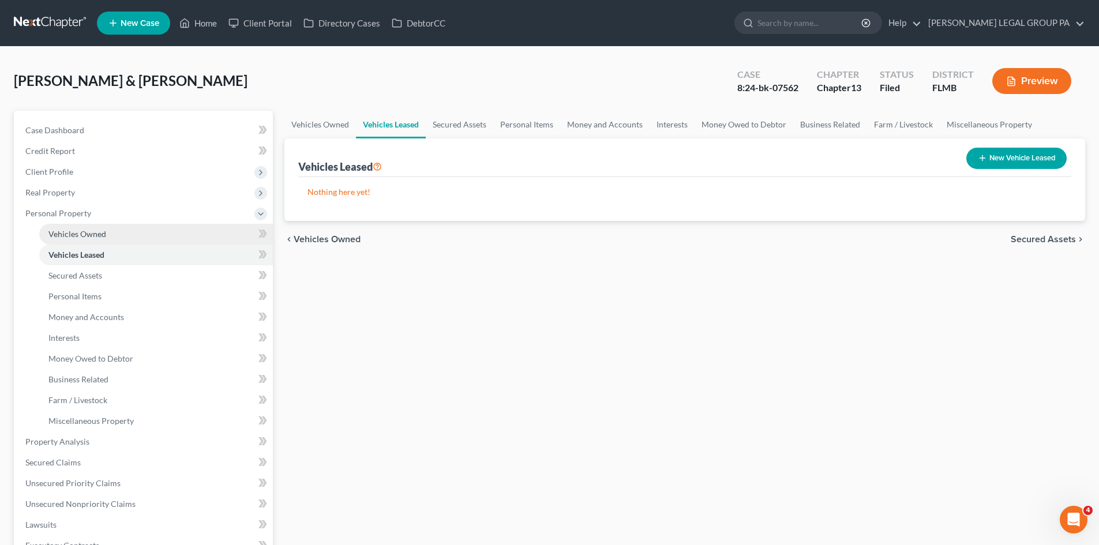
click at [100, 232] on span "Vehicles Owned" at bounding box center [77, 234] width 58 height 10
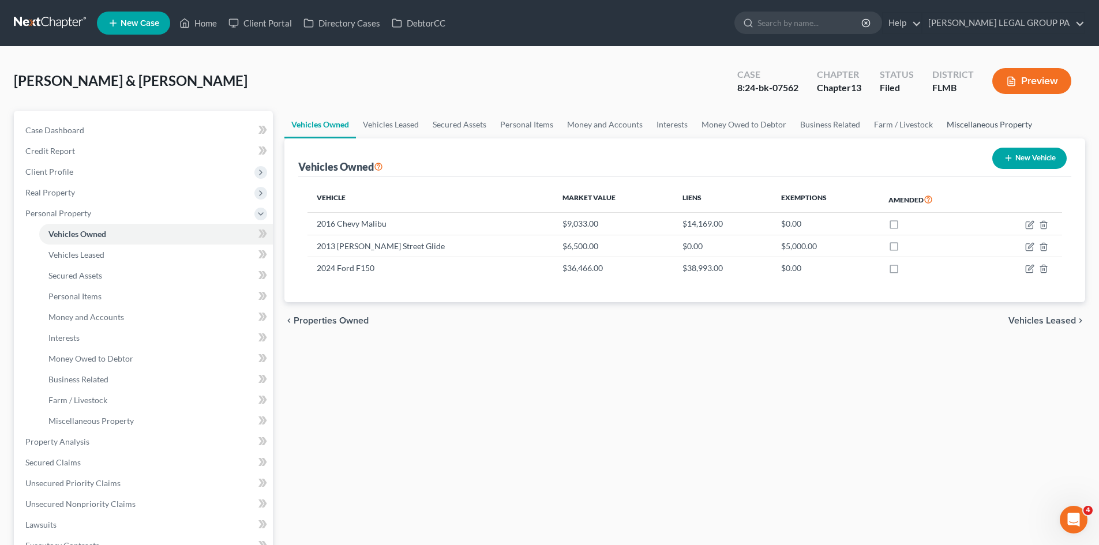
click at [1004, 126] on link "Miscellaneous Property" at bounding box center [989, 125] width 99 height 28
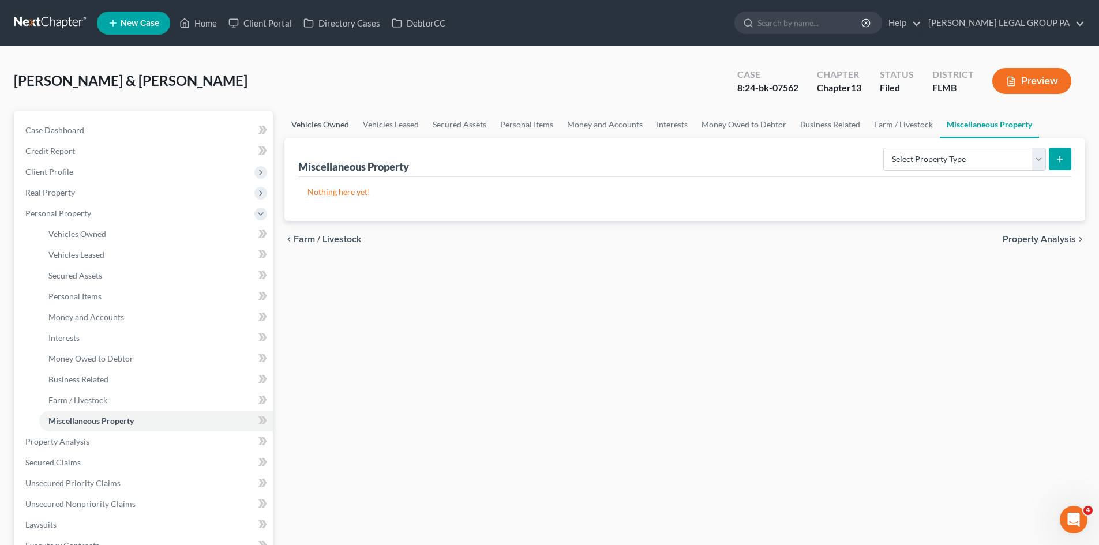
click at [316, 123] on link "Vehicles Owned" at bounding box center [320, 125] width 72 height 28
